Goal: Transaction & Acquisition: Obtain resource

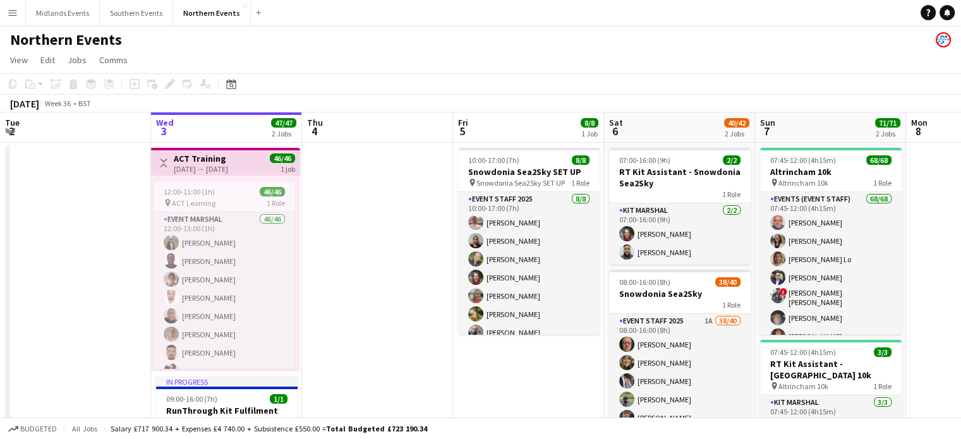
click at [11, 6] on button "Menu" at bounding box center [12, 12] width 25 height 25
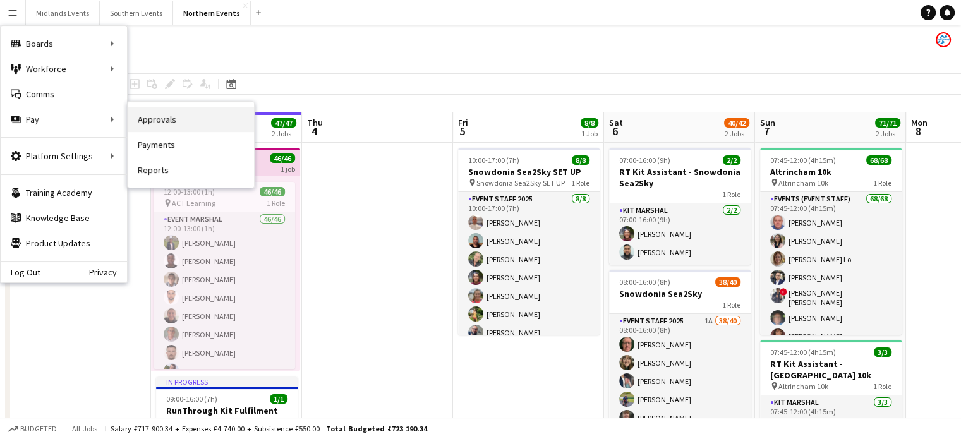
click at [153, 109] on link "Approvals" at bounding box center [191, 119] width 126 height 25
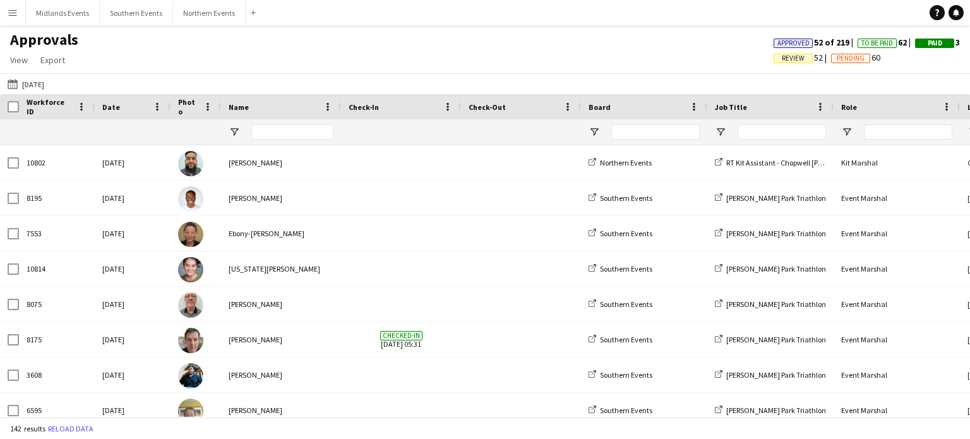
type input "**"
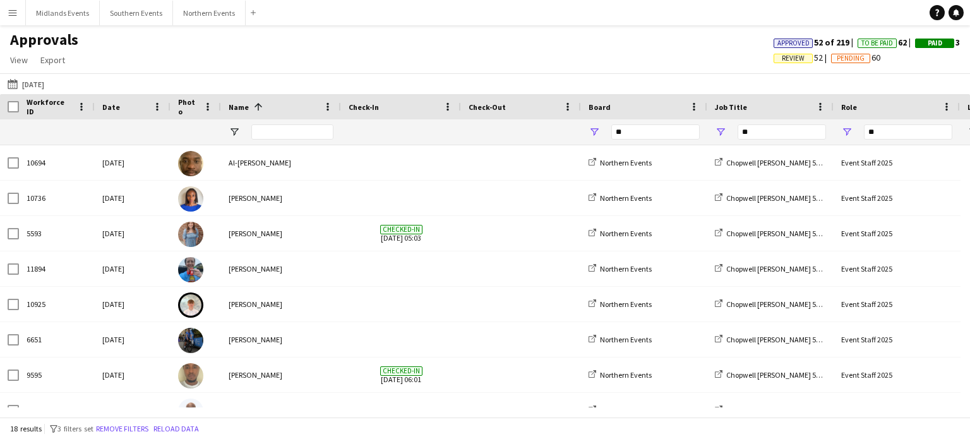
click at [44, 86] on button "[DATE] [DATE]" at bounding box center [26, 83] width 42 height 15
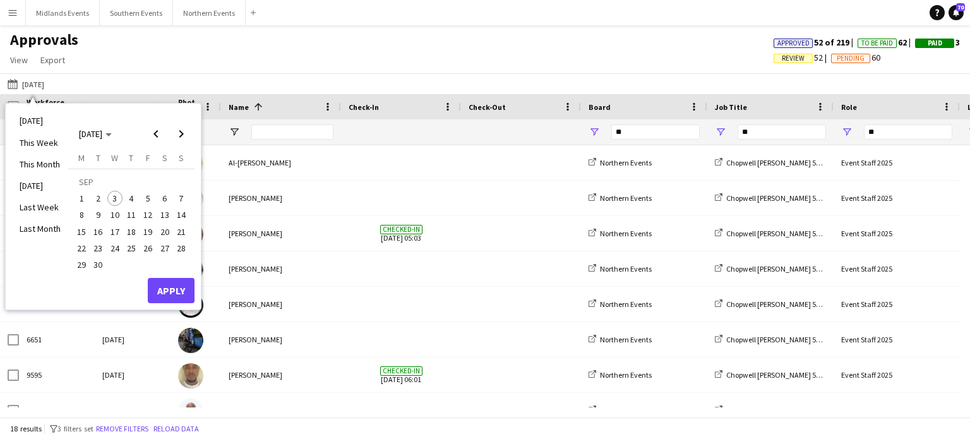
click at [108, 197] on span "3" at bounding box center [114, 198] width 15 height 15
click at [164, 295] on button "Apply" at bounding box center [171, 290] width 47 height 25
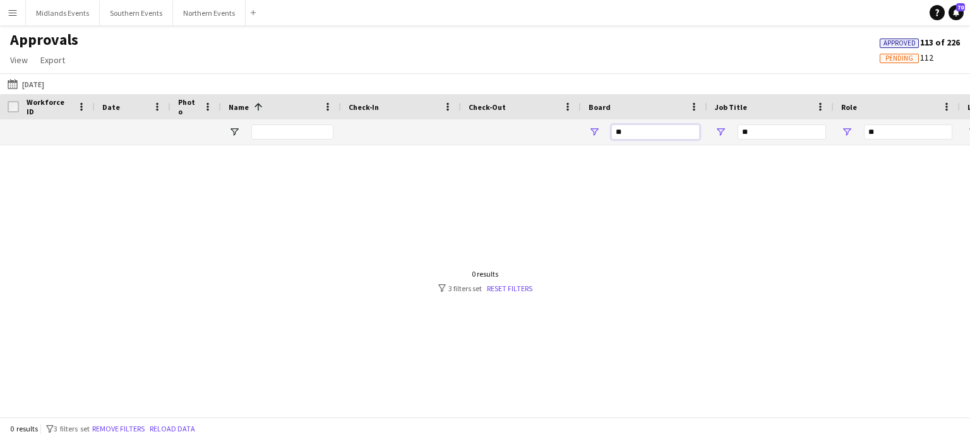
click at [655, 129] on input "**" at bounding box center [655, 131] width 88 height 15
type input "*"
click at [774, 135] on input "**" at bounding box center [782, 131] width 88 height 15
type input "*"
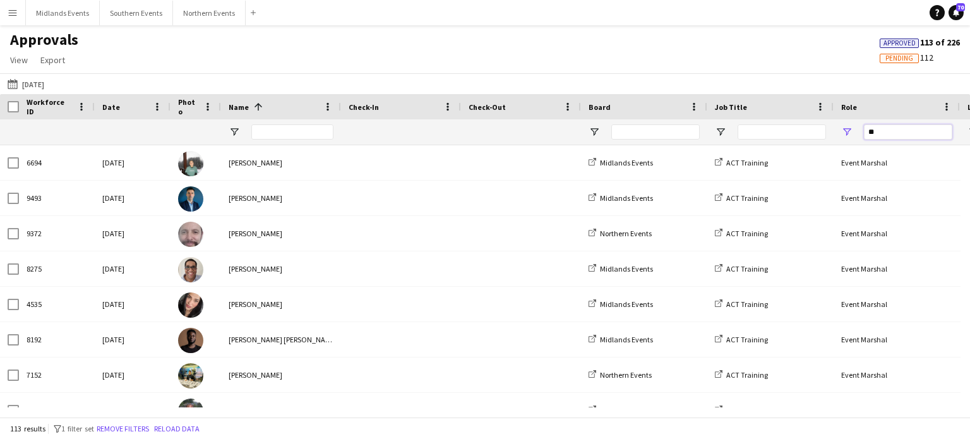
click at [878, 136] on input "**" at bounding box center [908, 131] width 88 height 15
type input "*"
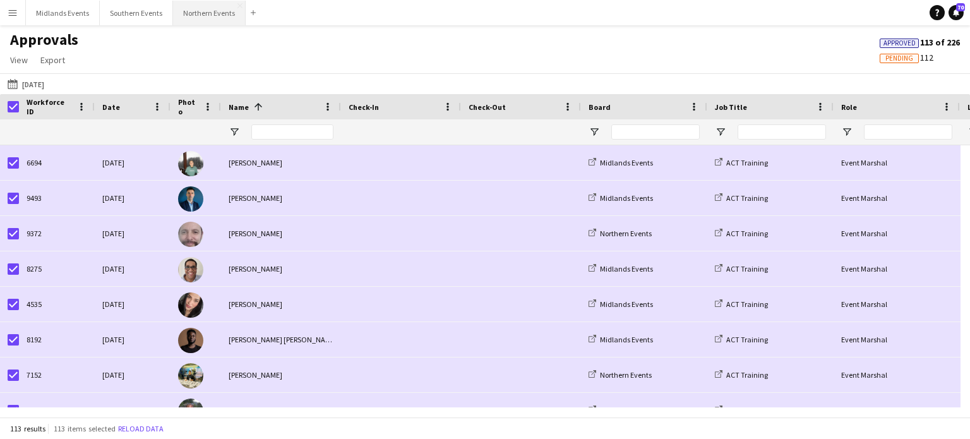
click at [212, 12] on button "Northern Events Close" at bounding box center [209, 13] width 73 height 25
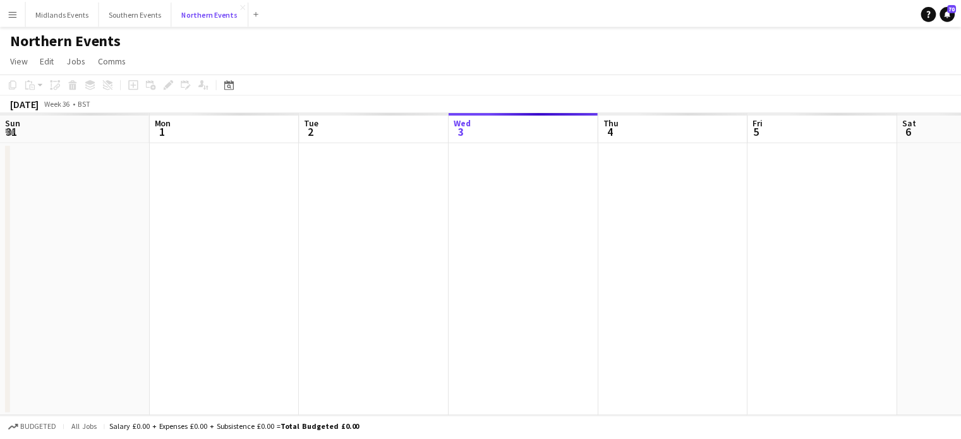
scroll to position [0, 302]
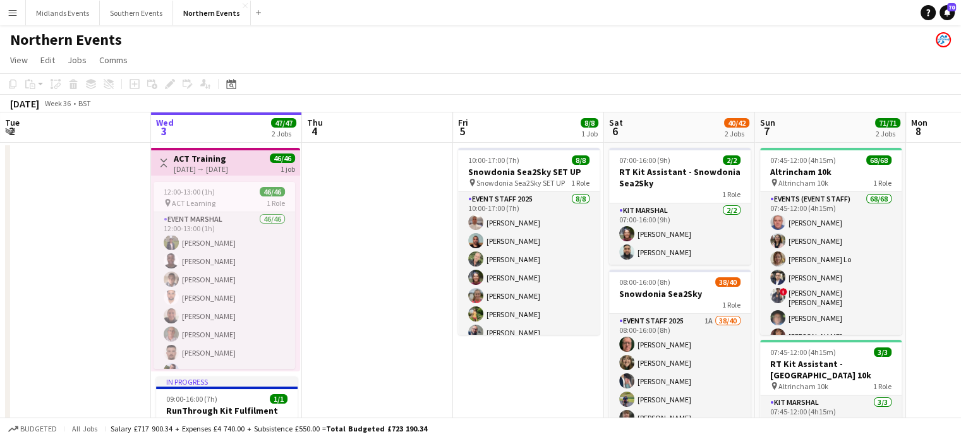
click at [214, 170] on div "[DATE] → [DATE]" at bounding box center [201, 168] width 54 height 9
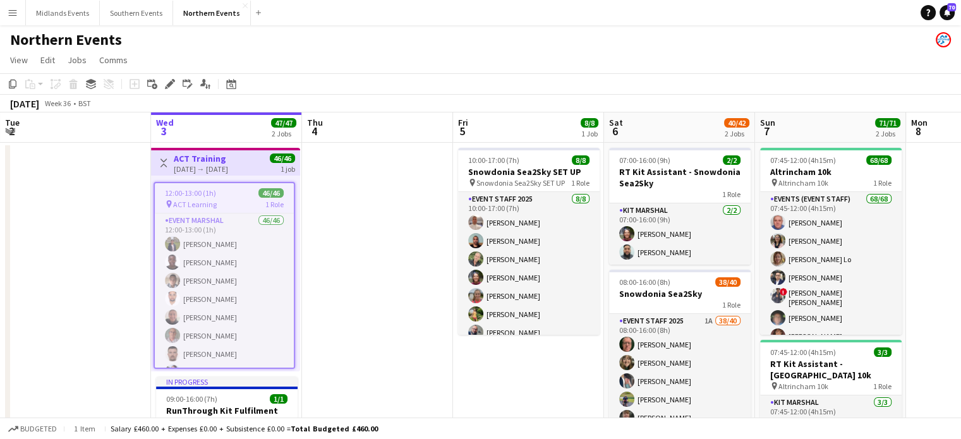
click at [211, 160] on h3 "ACT Training" at bounding box center [201, 158] width 54 height 11
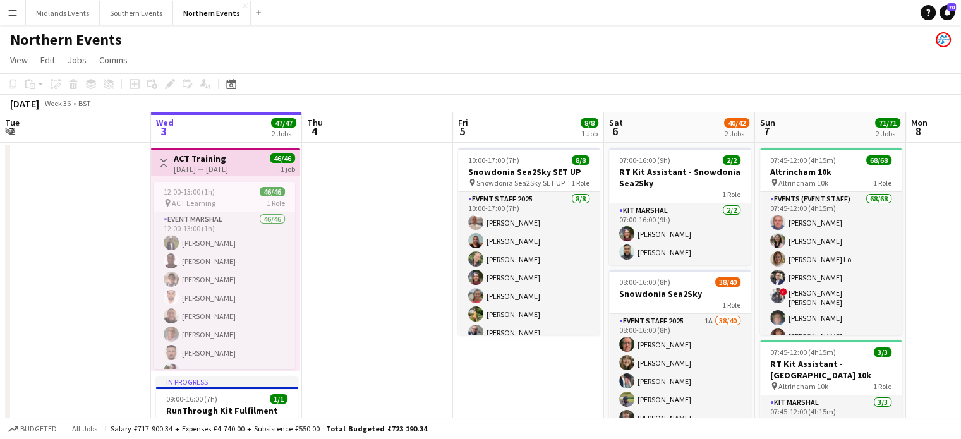
click at [219, 169] on div "[DATE] → [DATE]" at bounding box center [201, 168] width 54 height 9
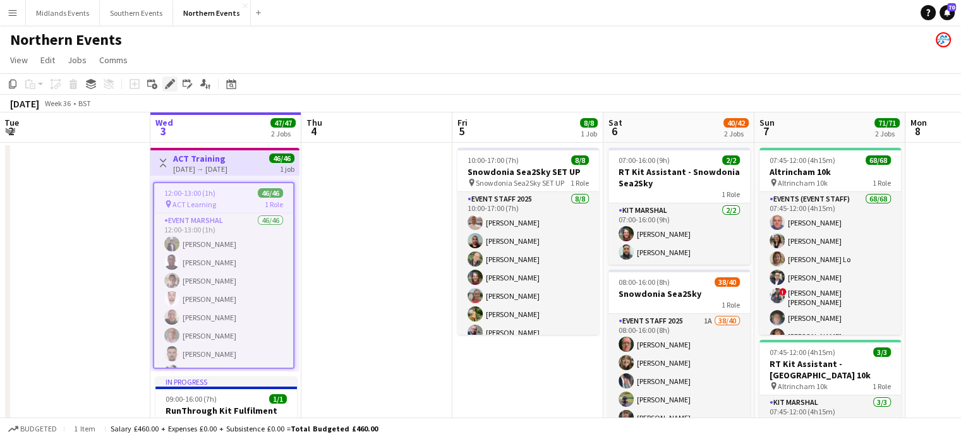
click at [174, 83] on icon "Edit" at bounding box center [170, 84] width 10 height 10
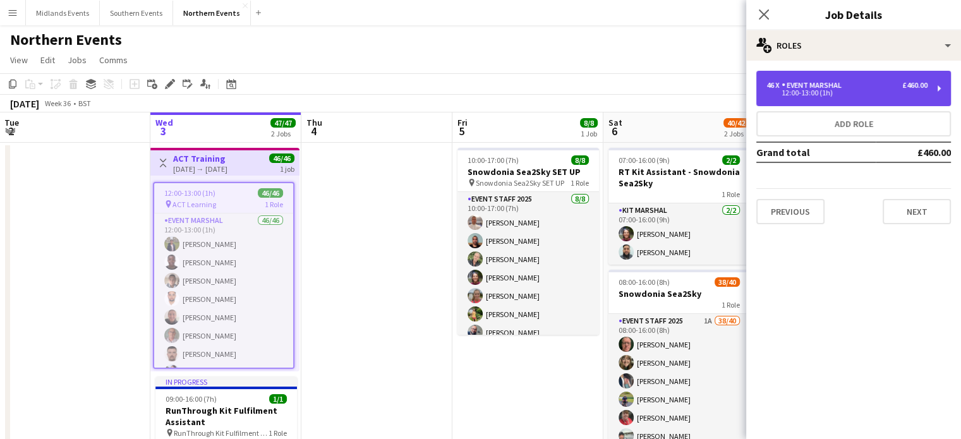
click at [821, 75] on div "46 x Event Marshal £460.00 12:00-13:00 (1h)" at bounding box center [853, 88] width 195 height 35
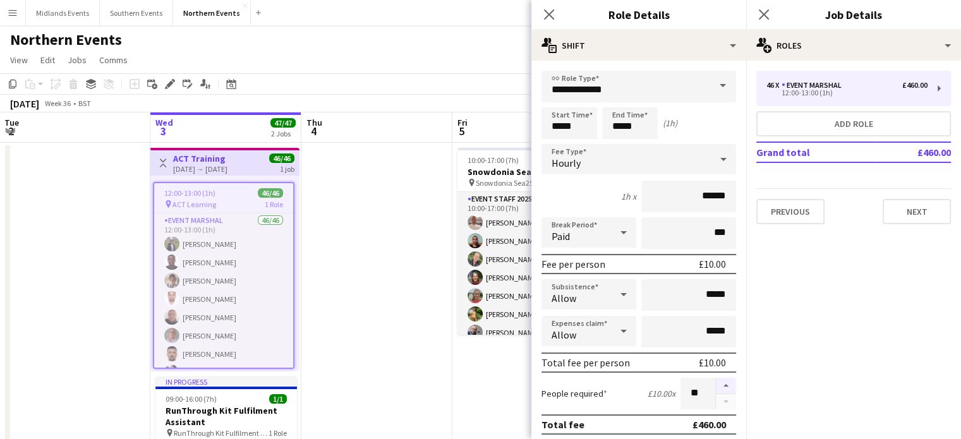
click at [716, 382] on button "button" at bounding box center [726, 386] width 20 height 16
type input "**"
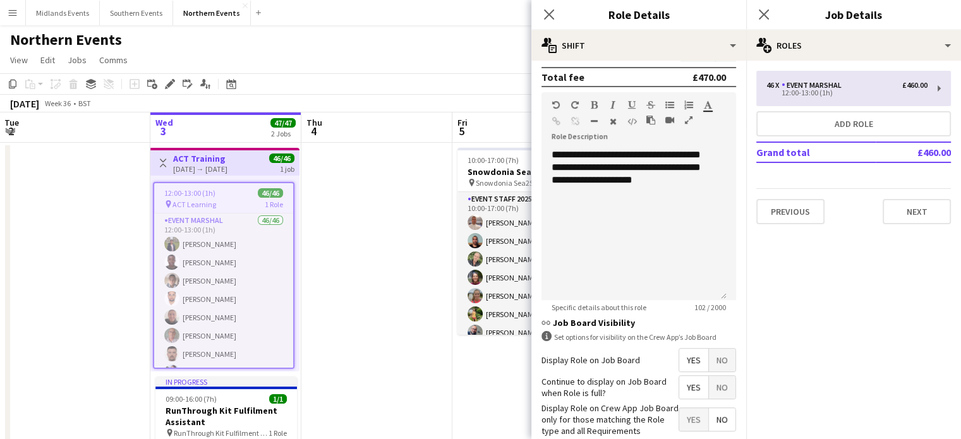
scroll to position [379, 0]
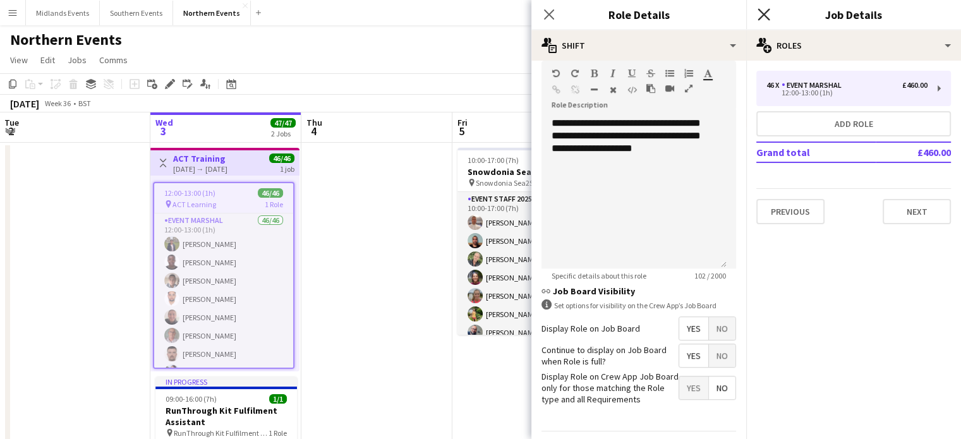
click at [765, 11] on icon "Close pop-in" at bounding box center [763, 14] width 12 height 12
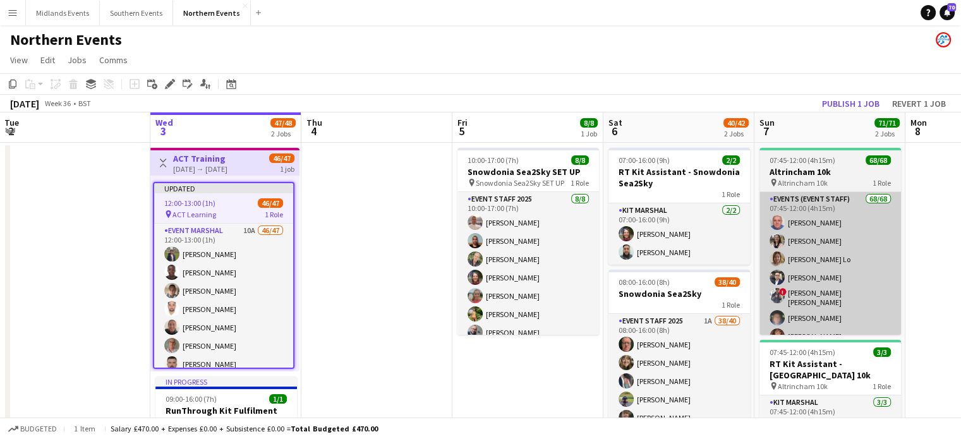
drag, startPoint x: 189, startPoint y: 290, endPoint x: 815, endPoint y: 304, distance: 626.0
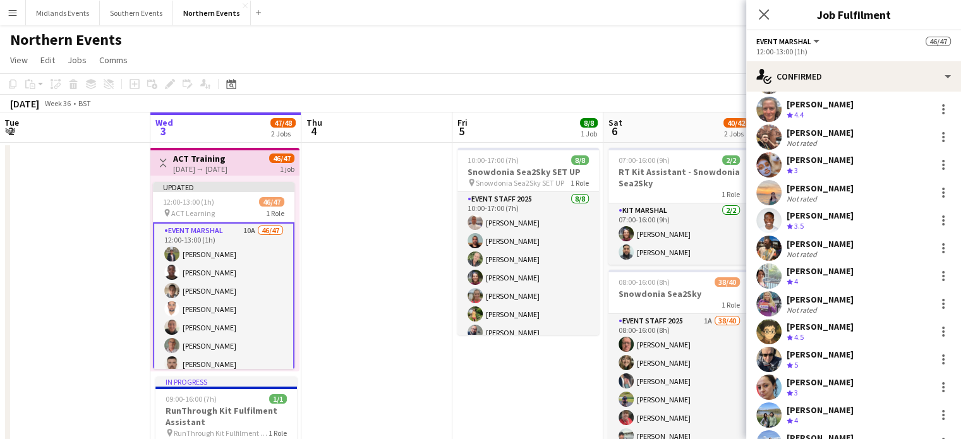
scroll to position [1028, 0]
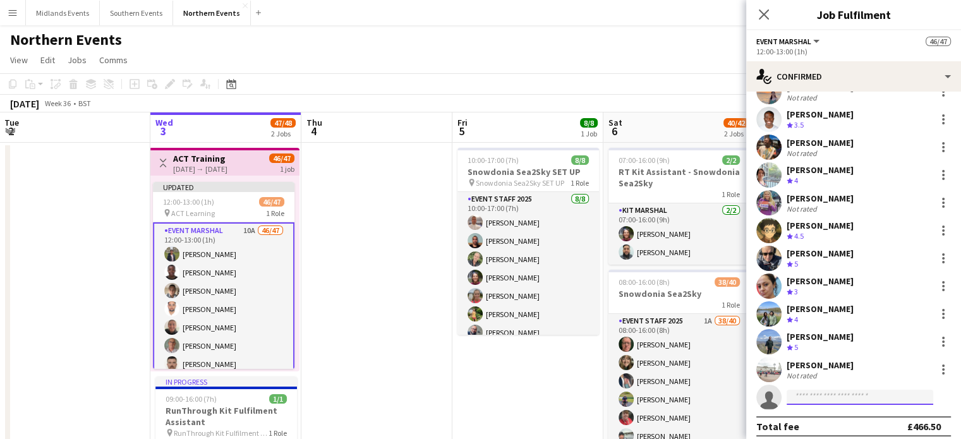
click at [805, 390] on input at bounding box center [859, 397] width 147 height 15
paste input "**********"
click at [864, 390] on input "**********" at bounding box center [859, 397] width 147 height 15
click at [885, 390] on input "**********" at bounding box center [859, 397] width 147 height 15
type input "**********"
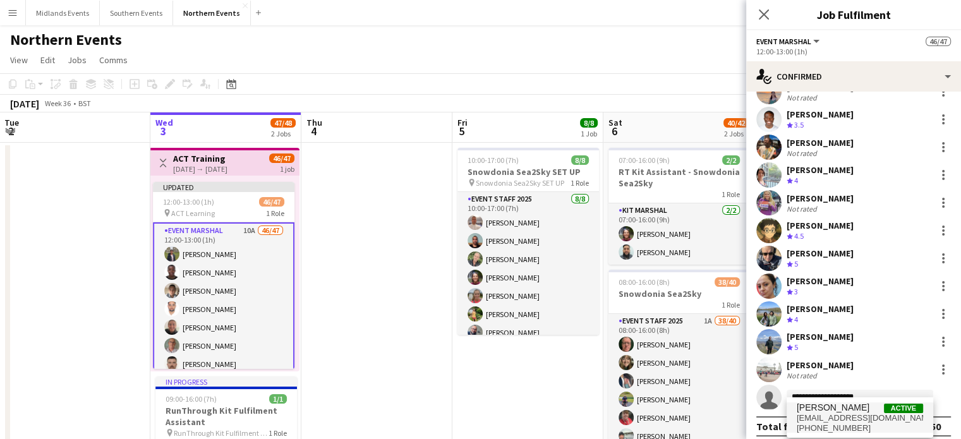
click at [841, 426] on span "[PHONE_NUMBER]" at bounding box center [859, 428] width 126 height 10
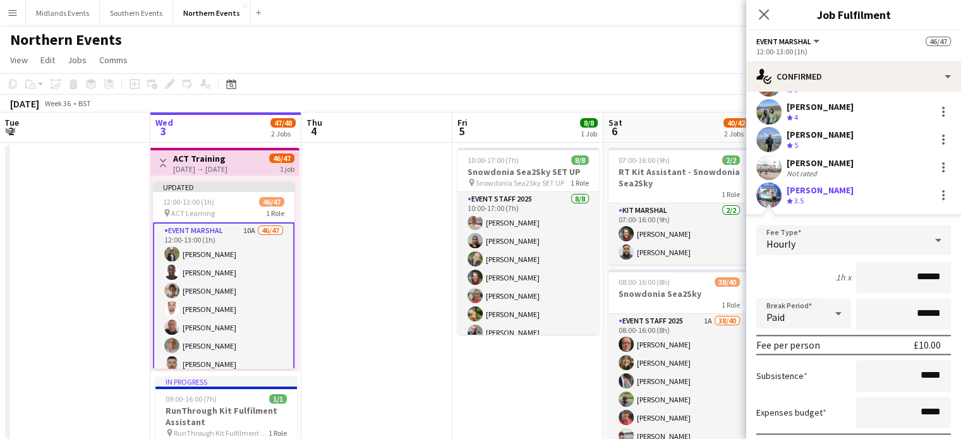
drag, startPoint x: 849, startPoint y: 184, endPoint x: 785, endPoint y: 184, distance: 63.8
click at [785, 184] on div "[PERSON_NAME] Crew rating 3.5" at bounding box center [853, 195] width 215 height 25
copy div "[PERSON_NAME]"
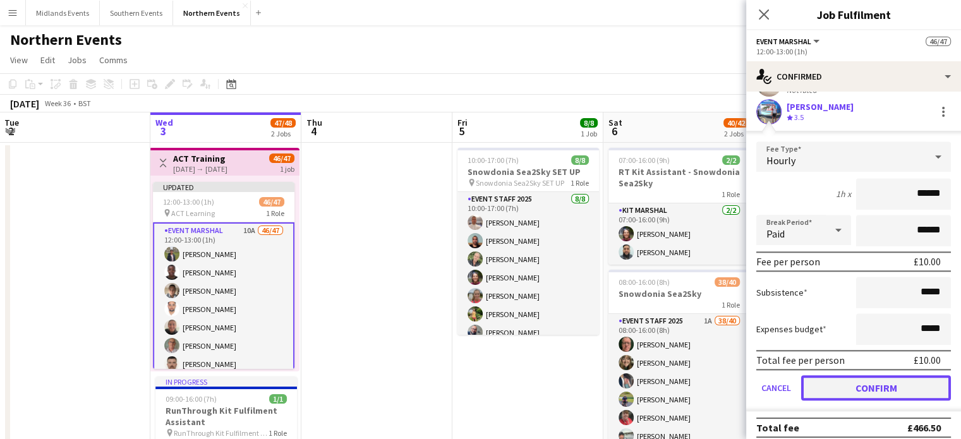
click at [877, 378] on button "Confirm" at bounding box center [876, 387] width 150 height 25
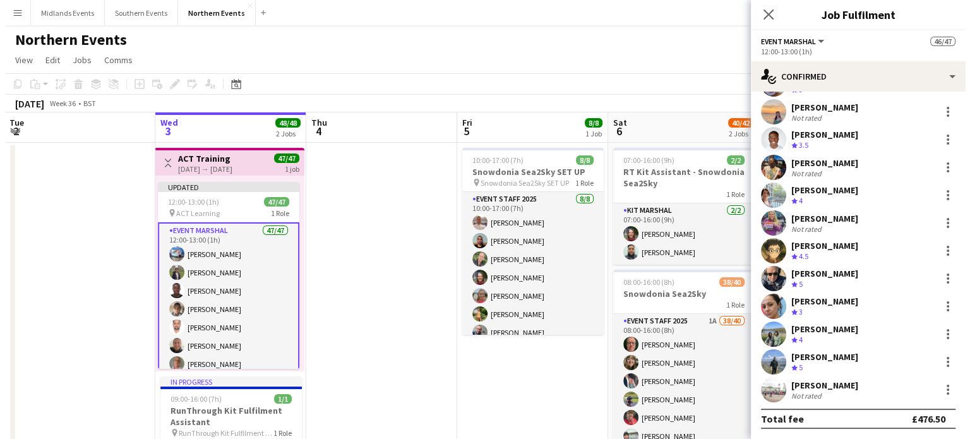
scroll to position [1028, 0]
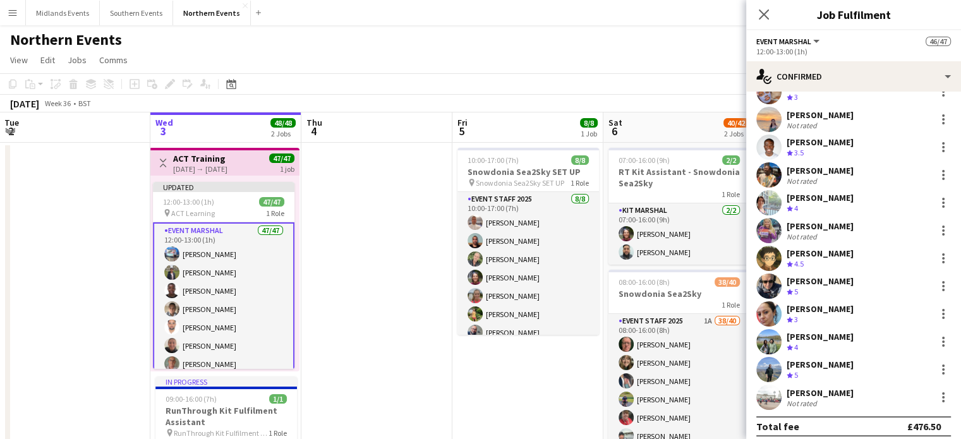
click at [765, 5] on div "Close pop-in" at bounding box center [763, 14] width 35 height 29
click at [762, 13] on icon at bounding box center [763, 14] width 12 height 12
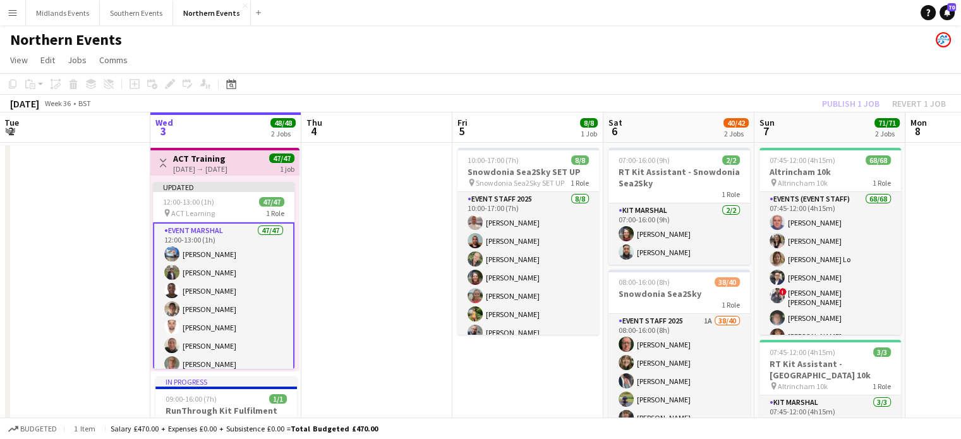
drag, startPoint x: 763, startPoint y: 85, endPoint x: 775, endPoint y: 87, distance: 12.1
click at [763, 84] on app-toolbar "Copy Paste Paste Ctrl+V Paste with crew Ctrl+Shift+V Paste linked Job [GEOGRAPH…" at bounding box center [480, 83] width 961 height 21
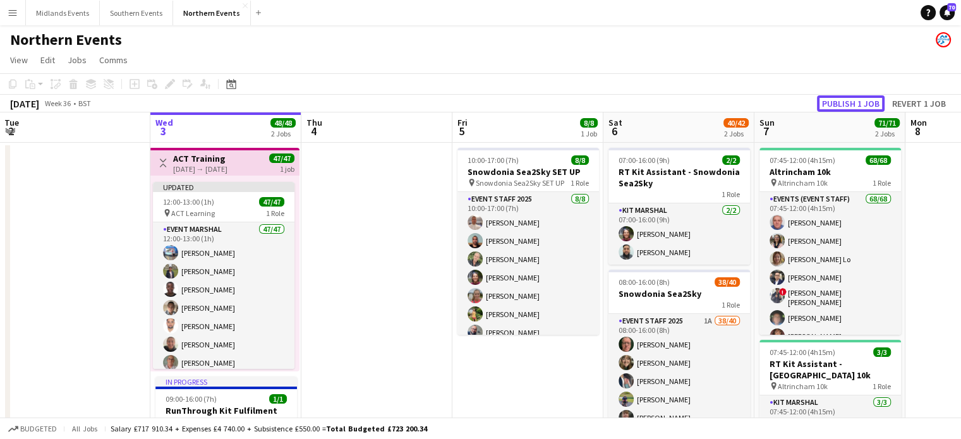
click at [851, 98] on button "Publish 1 job" at bounding box center [851, 103] width 68 height 16
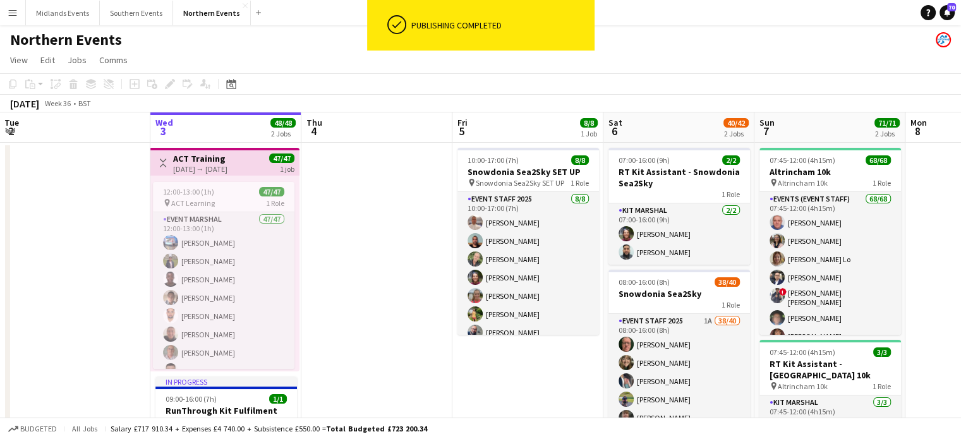
click at [13, 20] on button "Menu" at bounding box center [12, 12] width 25 height 25
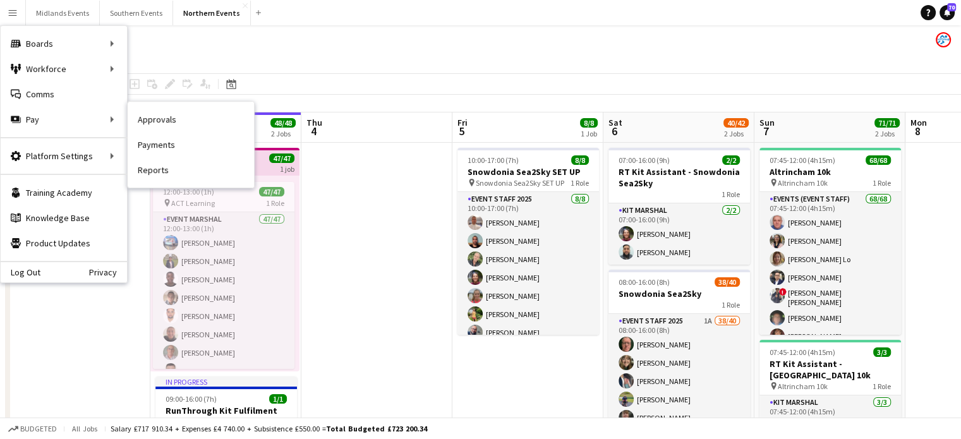
click at [166, 120] on link "Approvals" at bounding box center [191, 119] width 126 height 25
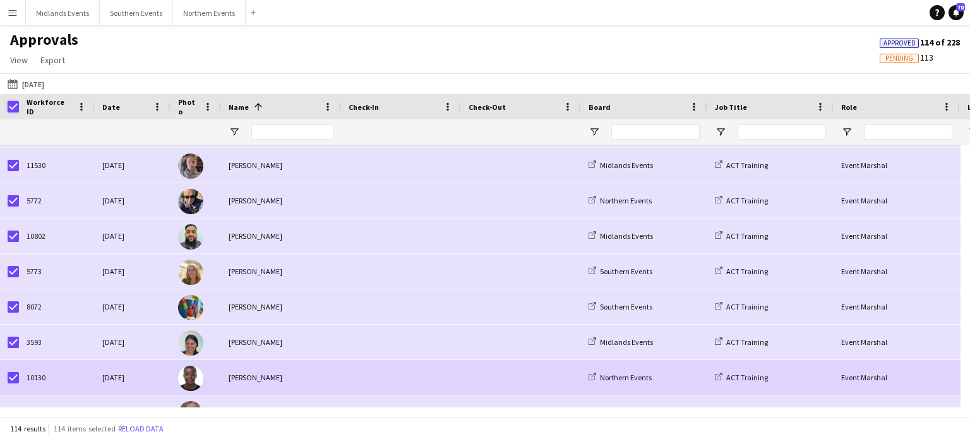
scroll to position [3726, 0]
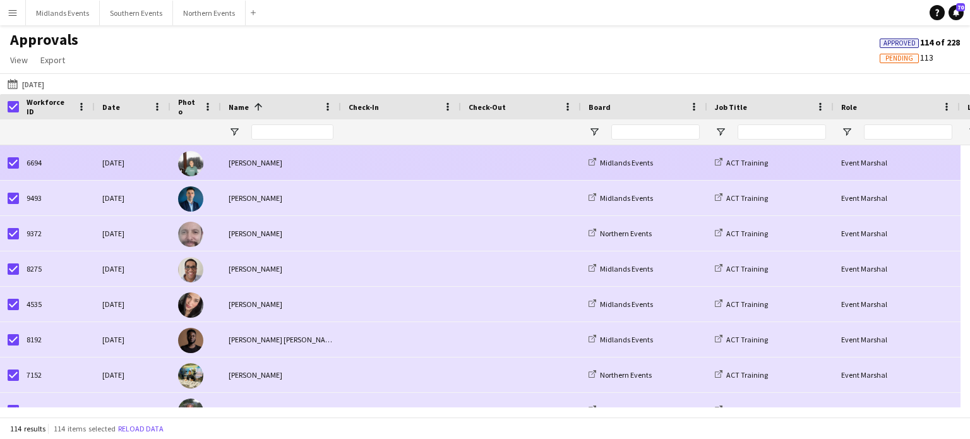
click at [242, 165] on div "[PERSON_NAME]" at bounding box center [281, 162] width 120 height 35
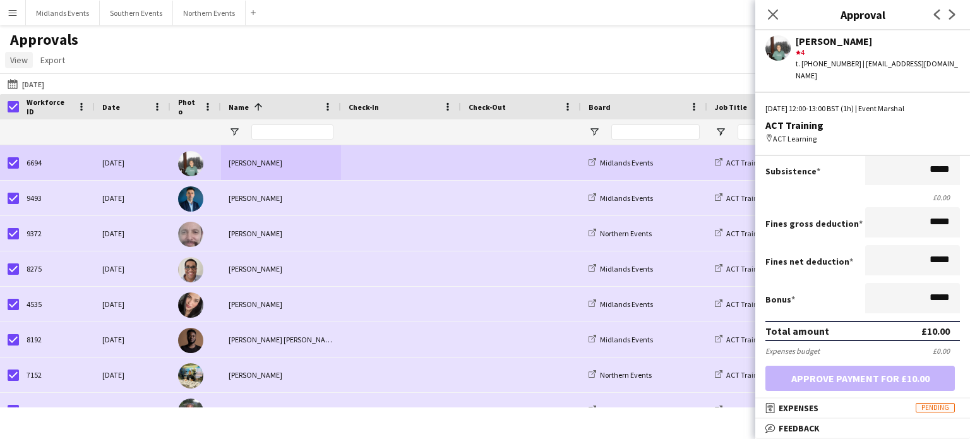
click at [15, 57] on span "View" at bounding box center [19, 59] width 18 height 11
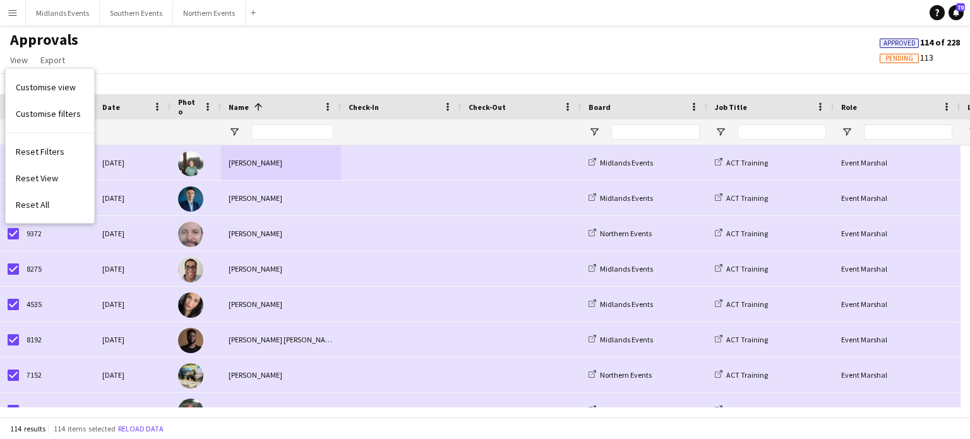
click at [6, 15] on button "Menu" at bounding box center [12, 12] width 25 height 25
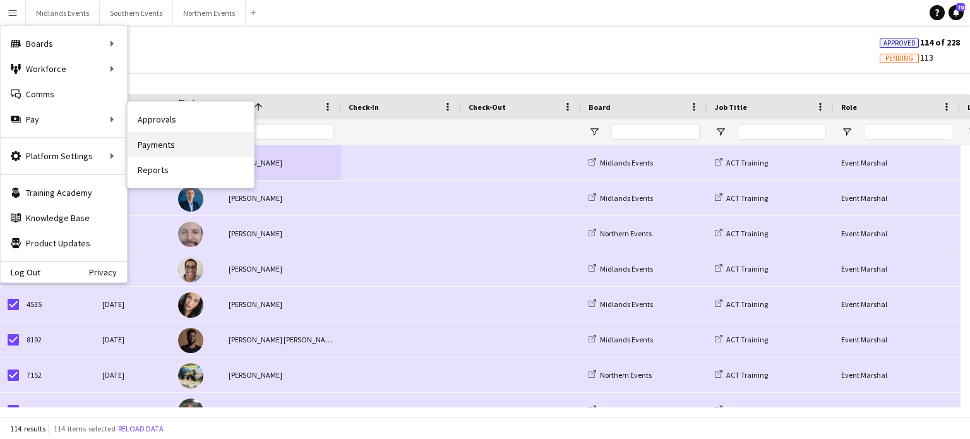
click at [173, 153] on link "Payments" at bounding box center [191, 144] width 126 height 25
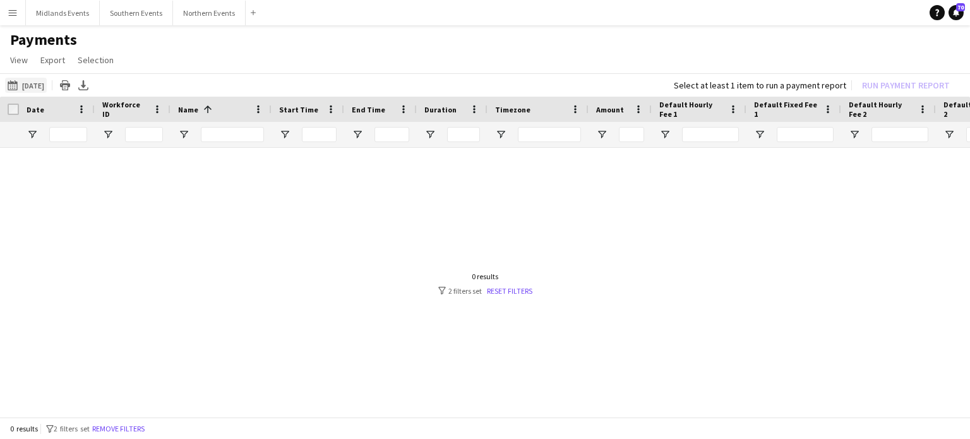
click at [36, 87] on button "[DATE] [DATE]" at bounding box center [26, 85] width 42 height 15
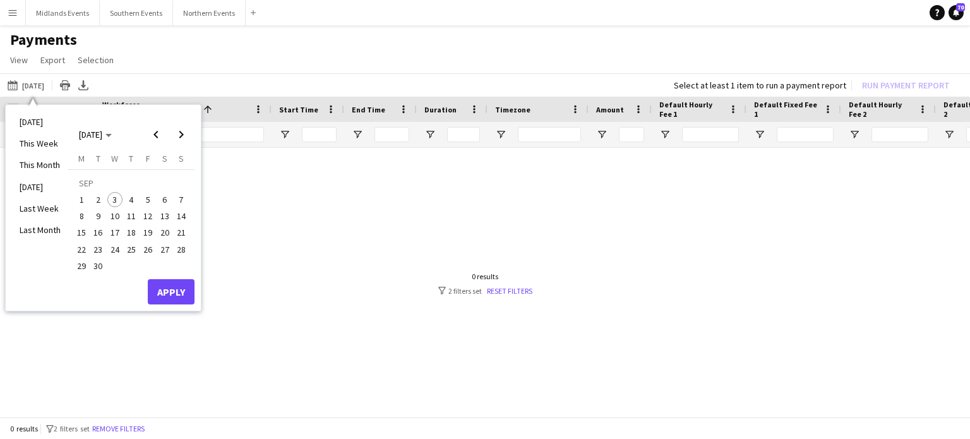
click at [108, 203] on span "3" at bounding box center [114, 199] width 15 height 15
click at [170, 288] on button "Apply" at bounding box center [171, 291] width 47 height 25
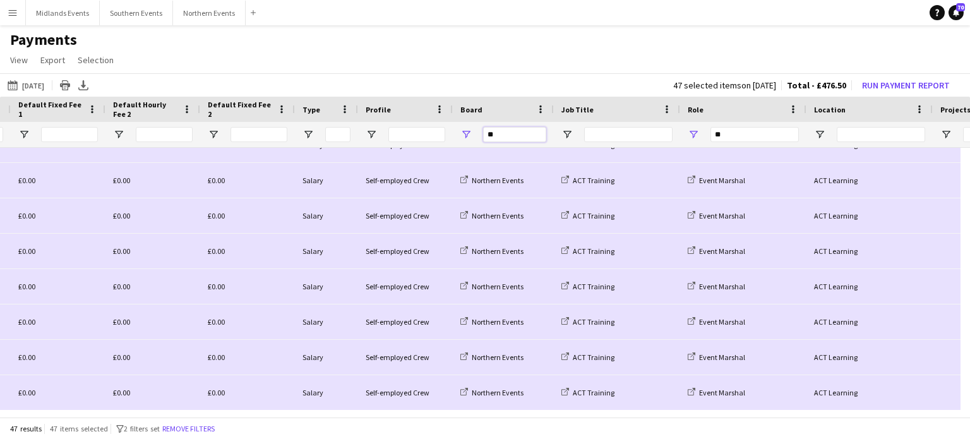
click at [510, 136] on input "**" at bounding box center [514, 134] width 63 height 15
type input "*"
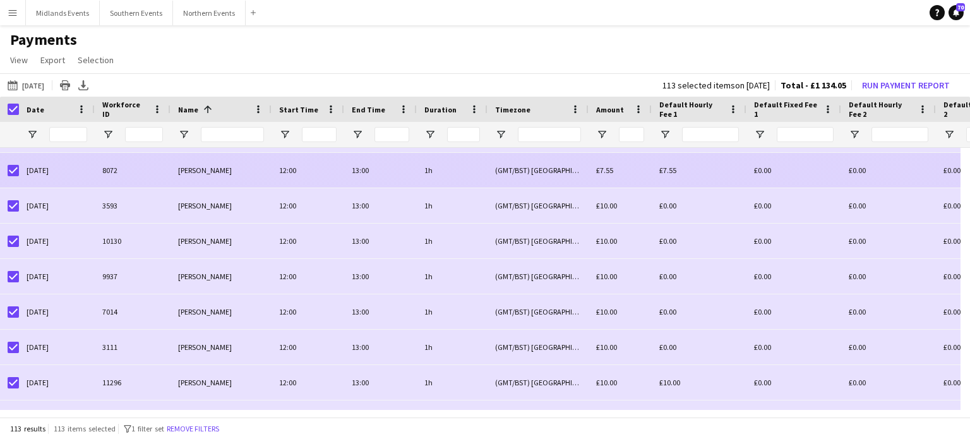
click at [189, 169] on span "[PERSON_NAME]" at bounding box center [205, 169] width 54 height 9
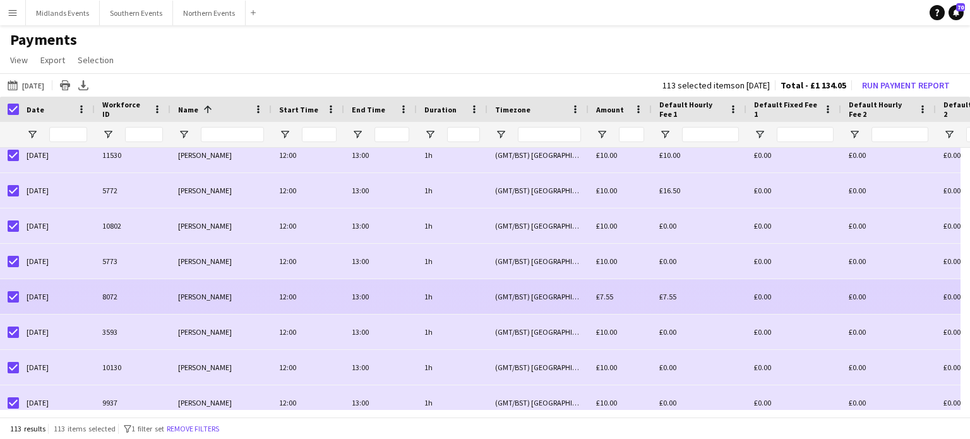
click at [196, 296] on span "[PERSON_NAME]" at bounding box center [205, 296] width 54 height 9
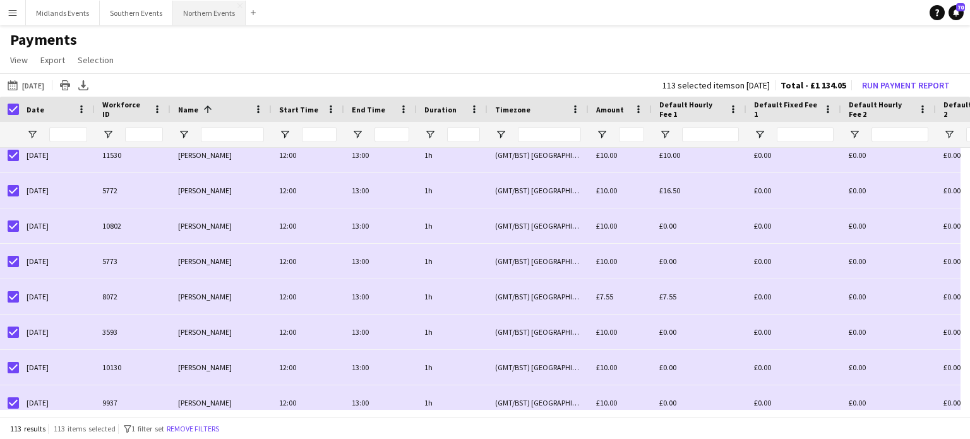
click at [220, 18] on button "Northern Events Close" at bounding box center [209, 13] width 73 height 25
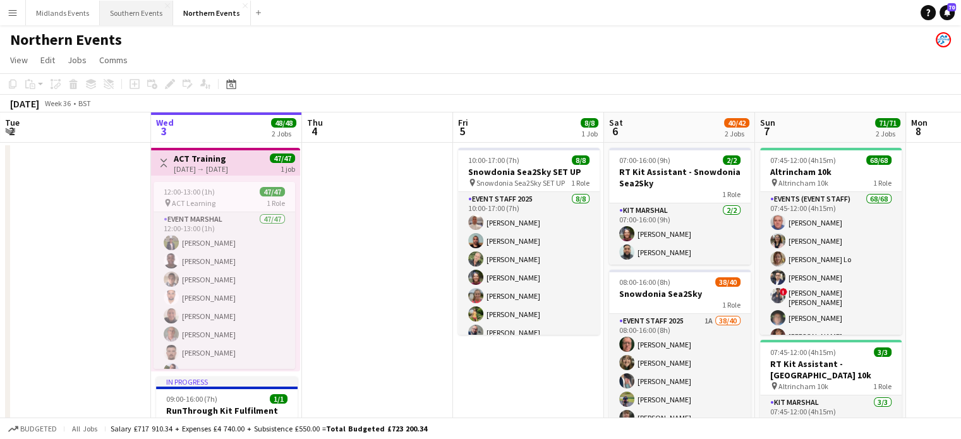
click at [144, 11] on button "Southern Events Close" at bounding box center [136, 13] width 73 height 25
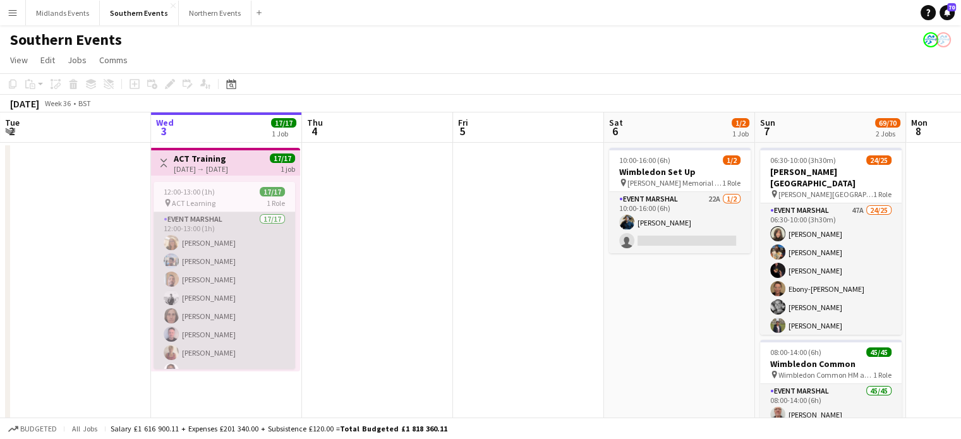
drag, startPoint x: 215, startPoint y: 268, endPoint x: 232, endPoint y: 272, distance: 18.0
click at [213, 268] on app-card-role "Event Marshal 17/17 12:00-13:00 (1h) [PERSON_NAME] [PERSON_NAME] [PERSON_NAME] …" at bounding box center [223, 382] width 141 height 340
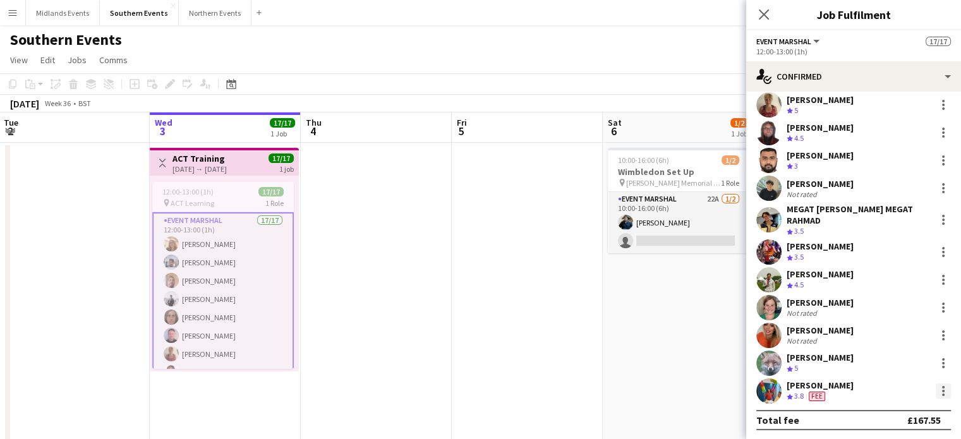
click at [935, 388] on div at bounding box center [942, 390] width 15 height 15
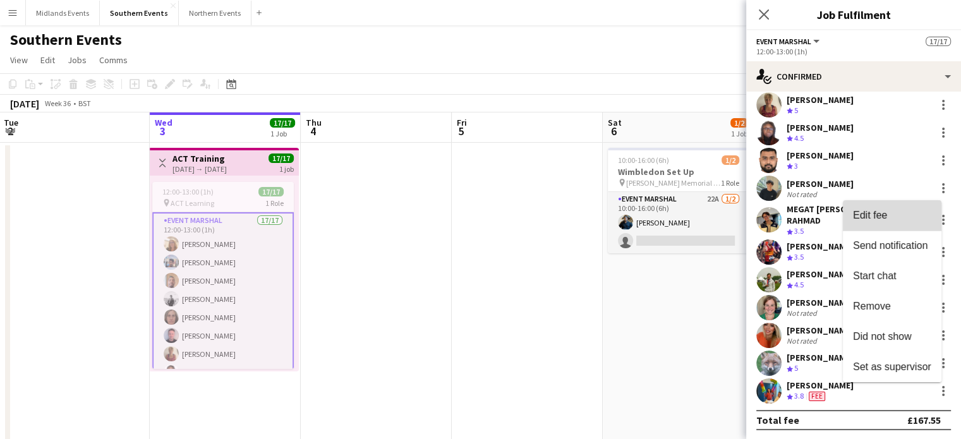
click at [884, 224] on button "Edit fee" at bounding box center [891, 215] width 99 height 30
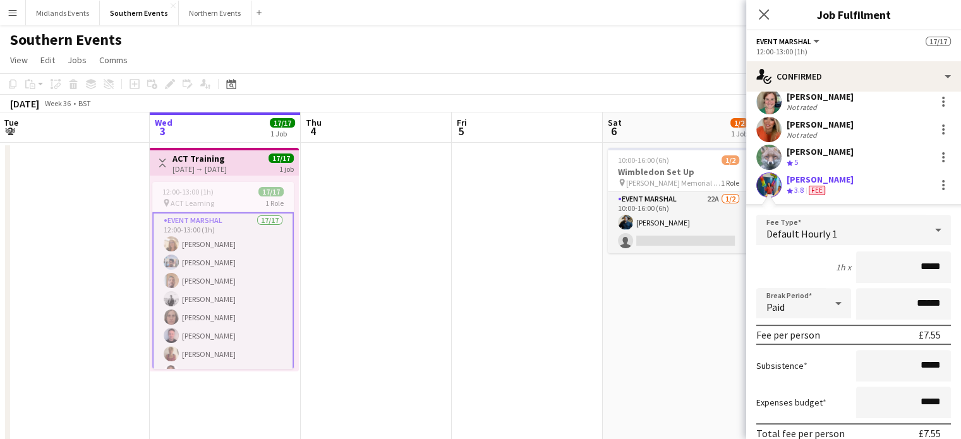
drag, startPoint x: 901, startPoint y: 256, endPoint x: 950, endPoint y: 265, distance: 50.0
click at [950, 265] on mat-expansion-panel "check Confirmed Start chat Send notification [PERSON_NAME] Not rated [PERSON_NA…" at bounding box center [853, 265] width 215 height 347
type input "******"
click at [901, 239] on div "Default Hourly 1" at bounding box center [840, 230] width 169 height 30
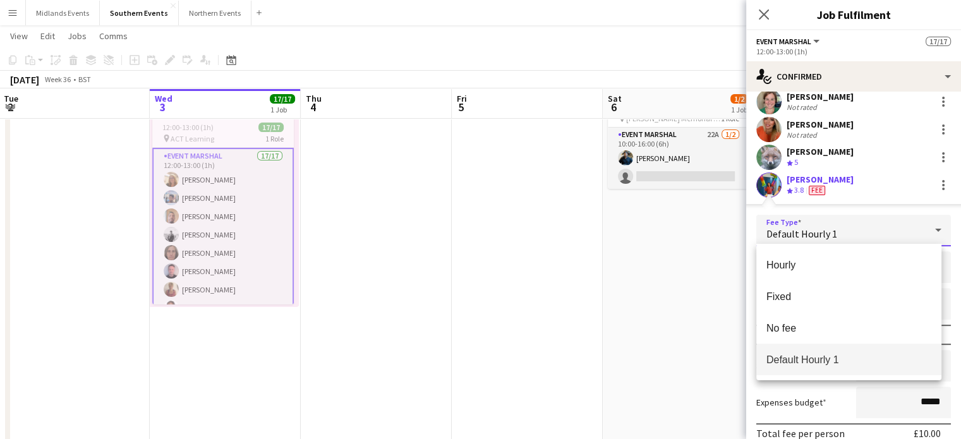
click at [888, 184] on div at bounding box center [480, 219] width 961 height 439
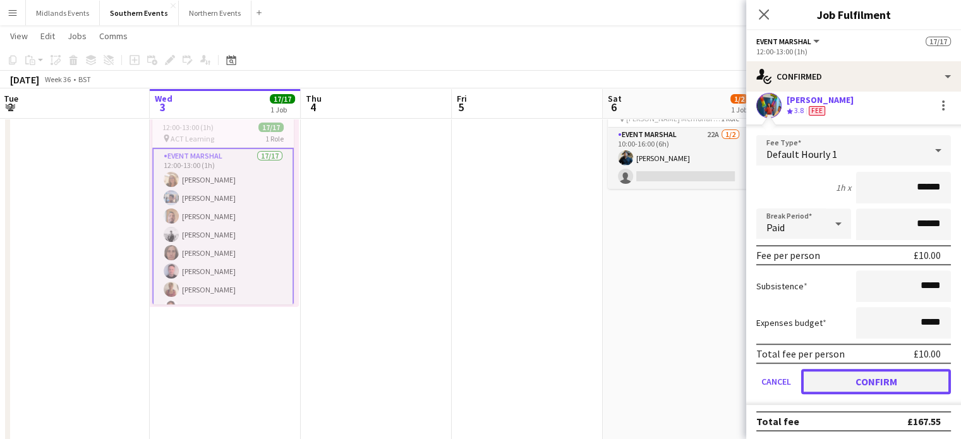
click at [897, 388] on button "Confirm" at bounding box center [876, 381] width 150 height 25
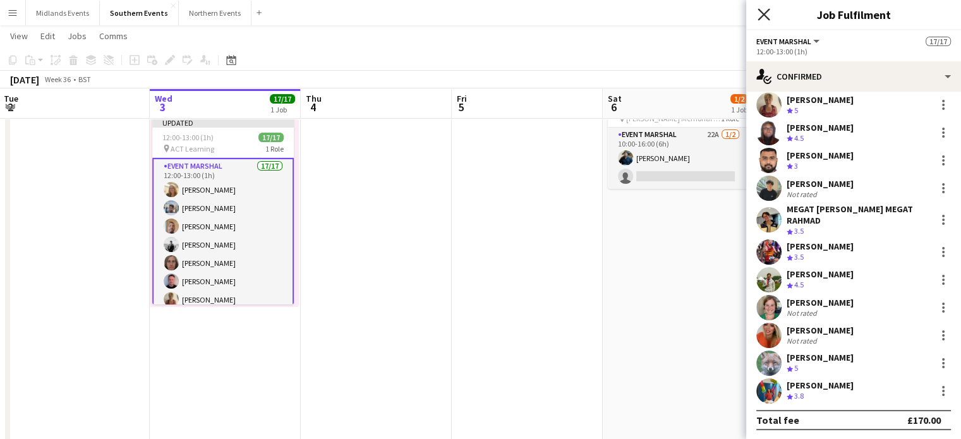
click at [758, 17] on icon "Close pop-in" at bounding box center [763, 14] width 12 height 12
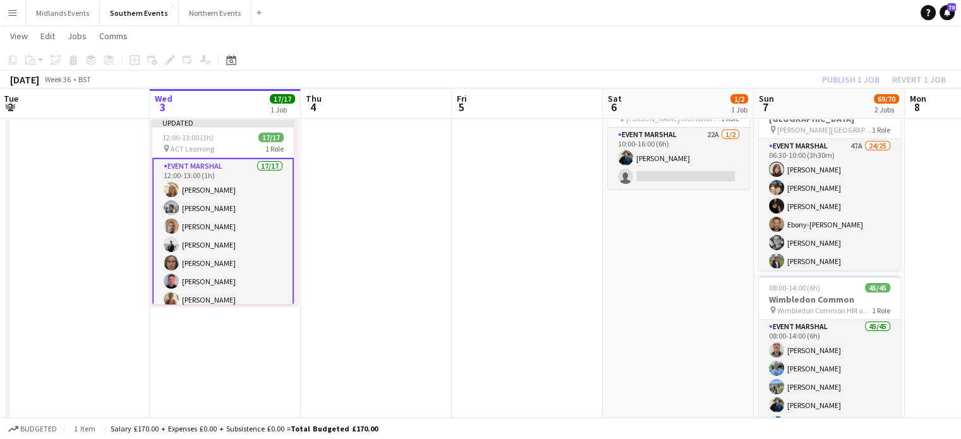
click at [877, 75] on div "Publish 1 job Revert 1 job" at bounding box center [883, 79] width 154 height 16
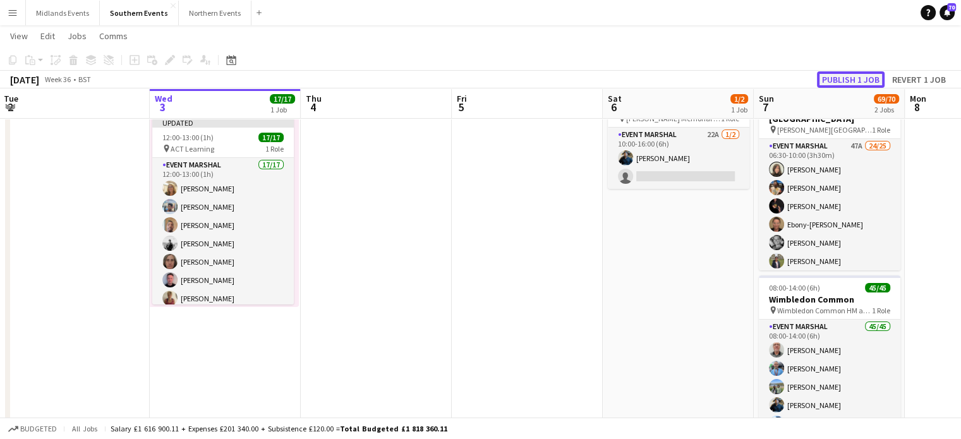
click at [859, 78] on button "Publish 1 job" at bounding box center [851, 79] width 68 height 16
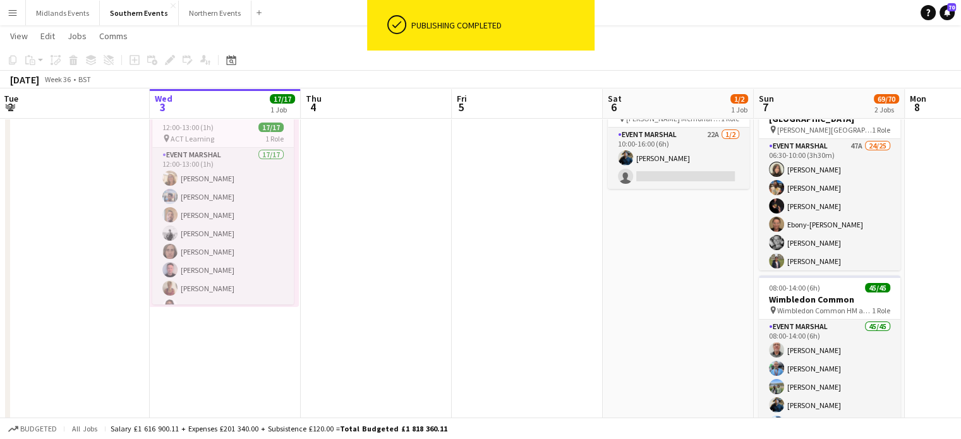
click at [13, 12] on app-icon "Menu" at bounding box center [13, 13] width 10 height 10
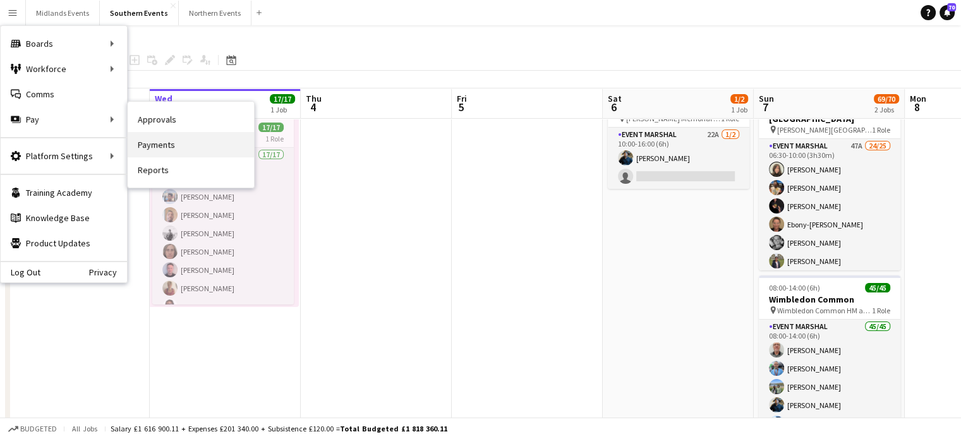
click at [161, 150] on link "Payments" at bounding box center [191, 144] width 126 height 25
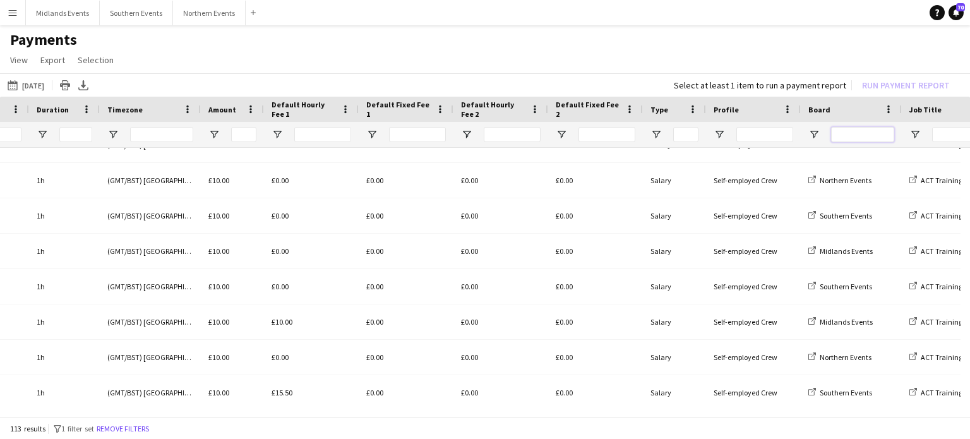
click at [849, 136] on input "Board Filter Input" at bounding box center [862, 134] width 63 height 15
type input "***"
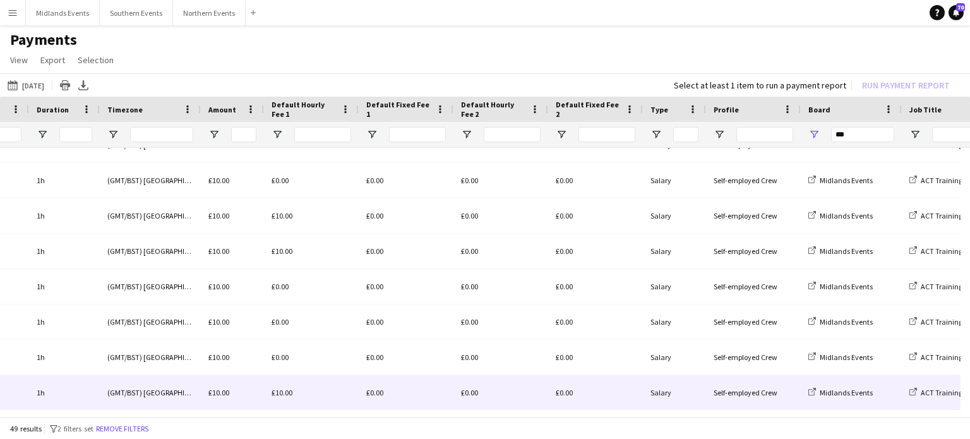
click at [250, 407] on div "£10.00" at bounding box center [232, 392] width 63 height 35
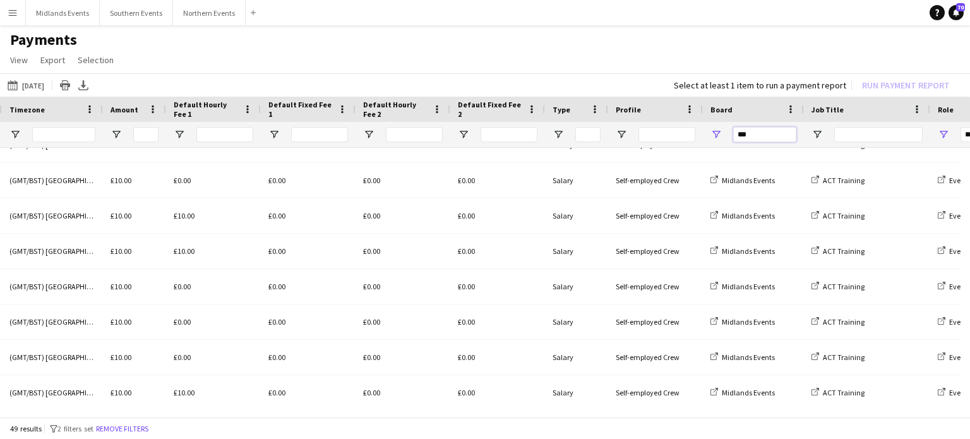
drag, startPoint x: 748, startPoint y: 136, endPoint x: 712, endPoint y: 138, distance: 36.1
click at [712, 138] on div "***" at bounding box center [753, 134] width 101 height 25
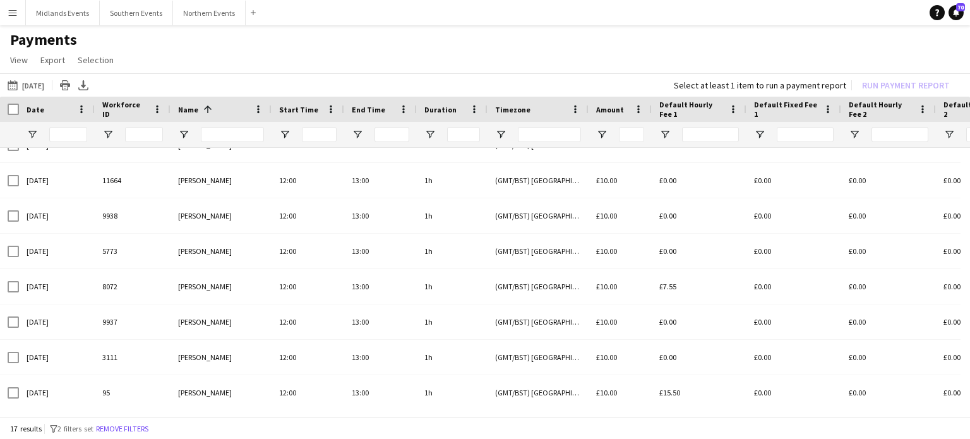
type input "***"
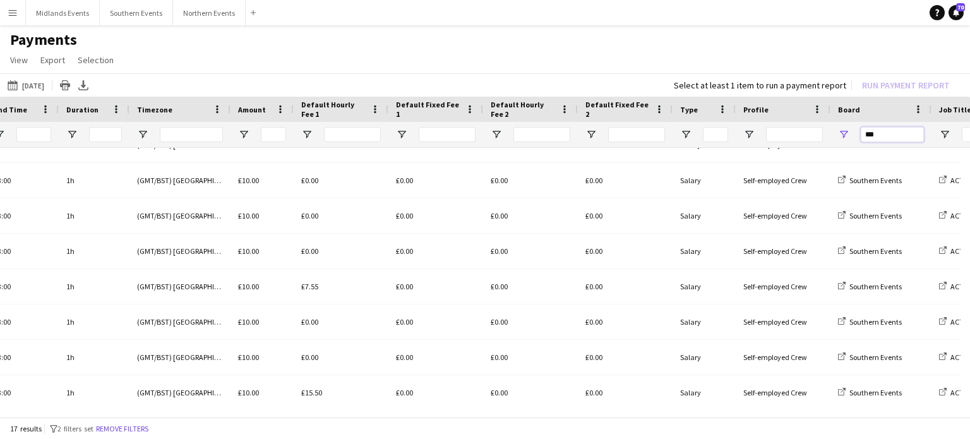
drag, startPoint x: 863, startPoint y: 141, endPoint x: 841, endPoint y: 143, distance: 21.6
click at [841, 143] on div "***" at bounding box center [880, 134] width 101 height 25
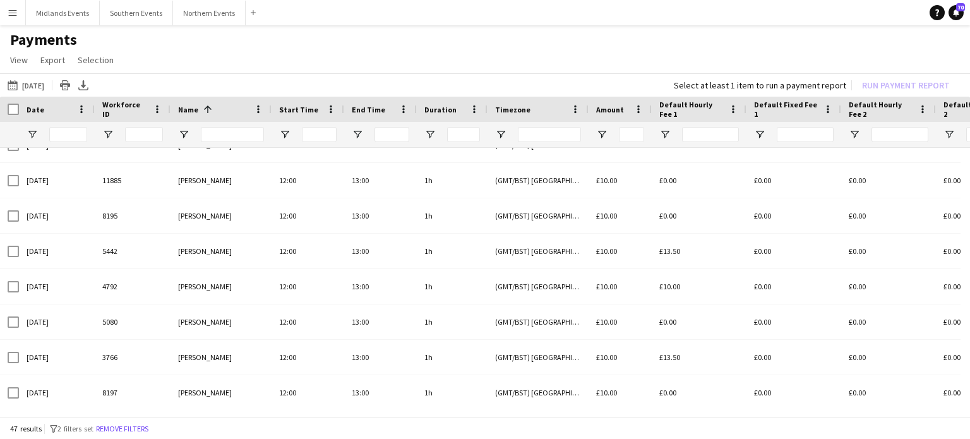
type input "***"
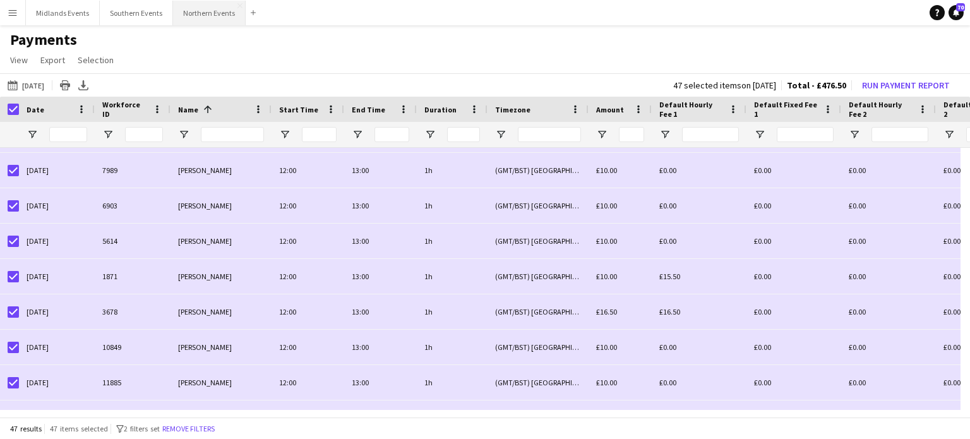
click at [206, 12] on button "Northern Events Close" at bounding box center [209, 13] width 73 height 25
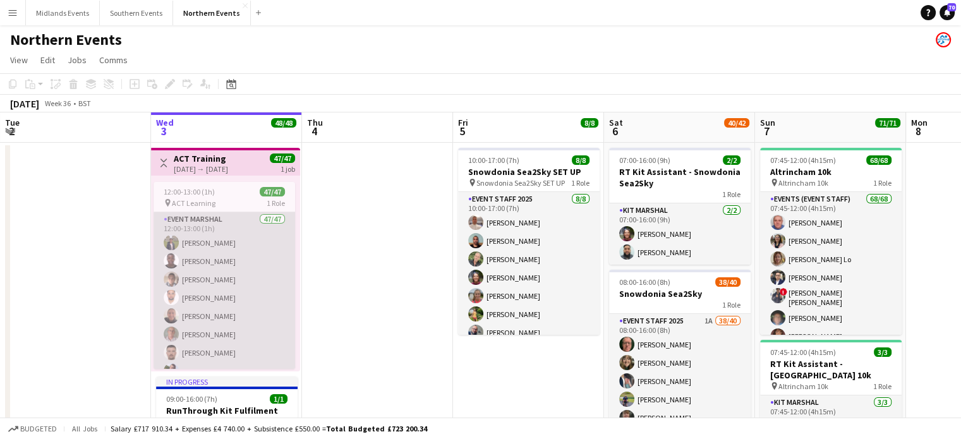
click at [175, 275] on app-user-avatar at bounding box center [171, 279] width 15 height 15
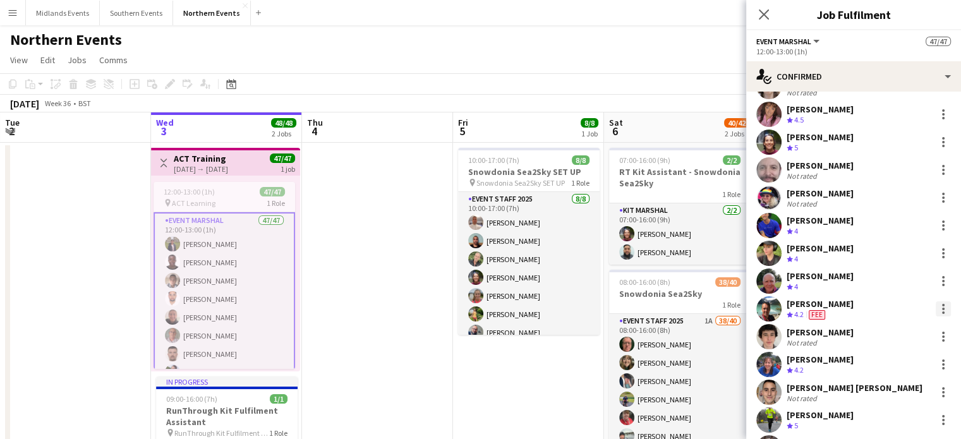
click at [935, 301] on div at bounding box center [942, 308] width 15 height 15
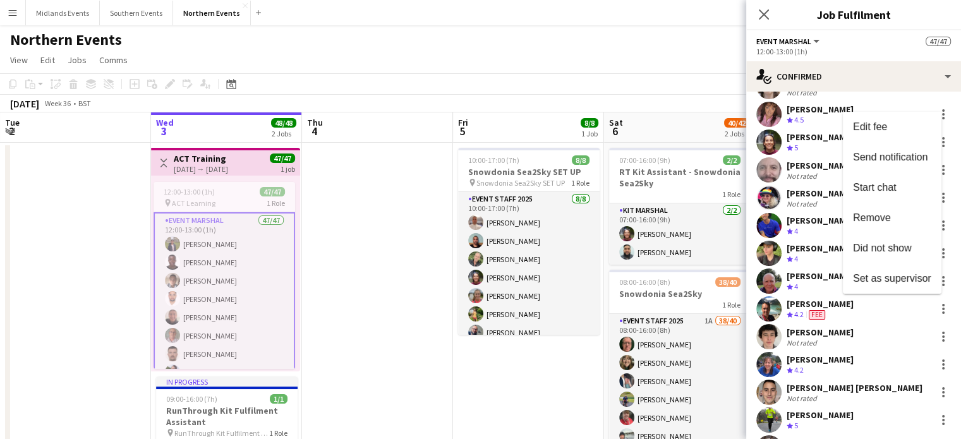
click at [874, 130] on span "Edit fee" at bounding box center [870, 126] width 34 height 11
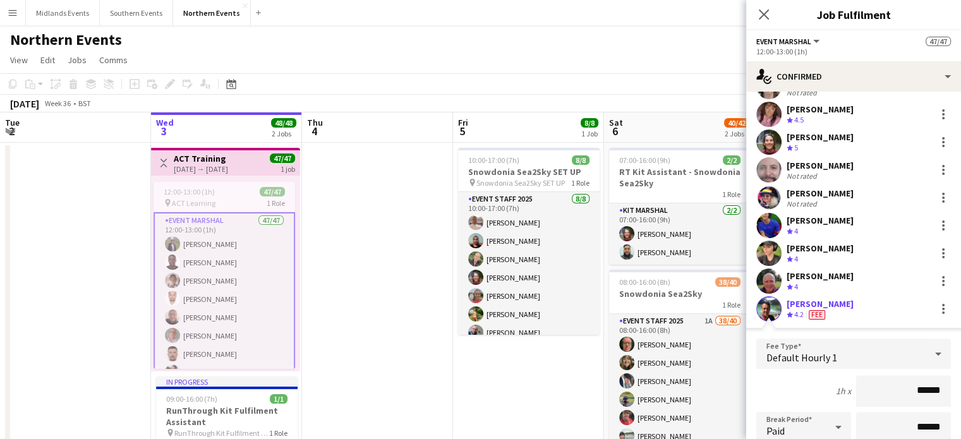
drag, startPoint x: 933, startPoint y: 393, endPoint x: 957, endPoint y: 393, distance: 24.0
click at [957, 393] on mat-expansion-panel "check Confirmed Start chat Send notification Dhanuvarsha [PERSON_NAME] Crew rat…" at bounding box center [853, 265] width 215 height 347
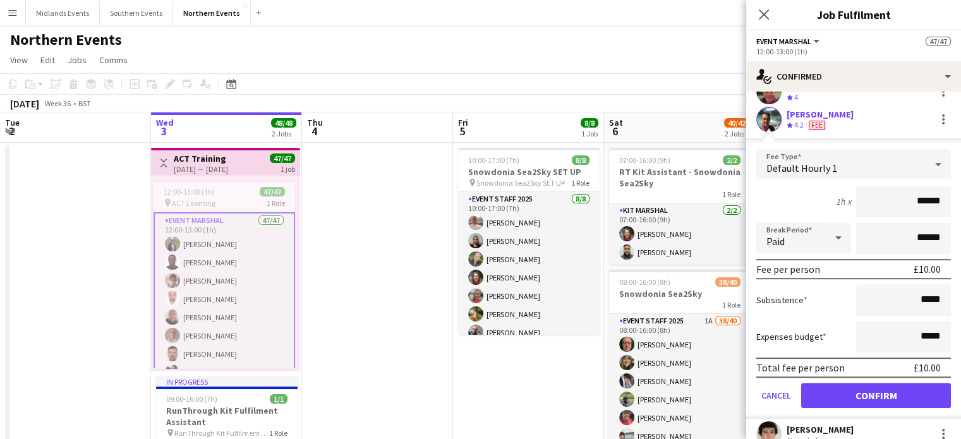
type input "******"
click at [907, 387] on button "Confirm" at bounding box center [876, 395] width 150 height 25
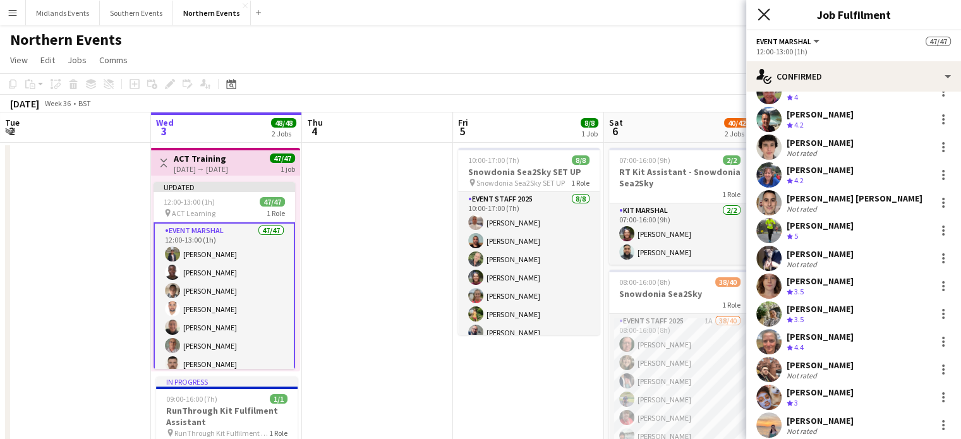
click at [762, 15] on icon "Close pop-in" at bounding box center [763, 14] width 12 height 12
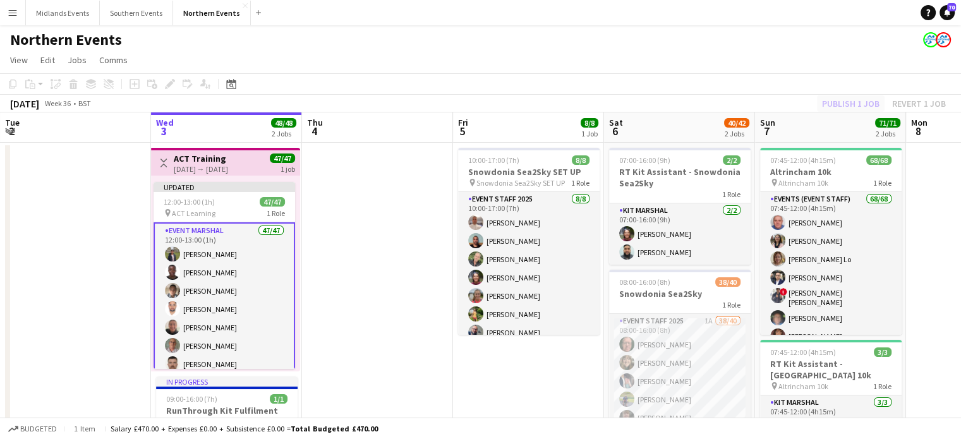
click at [844, 108] on div "Publish 1 job Revert 1 job" at bounding box center [883, 103] width 154 height 16
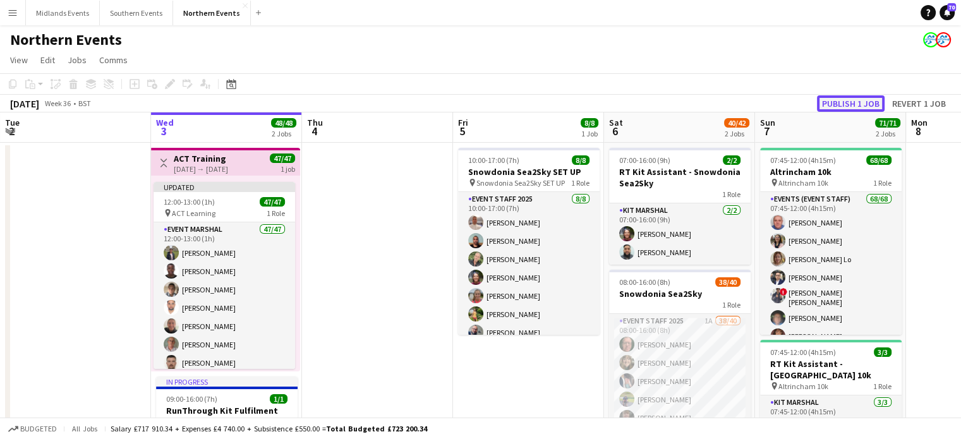
click at [844, 100] on button "Publish 1 job" at bounding box center [851, 103] width 68 height 16
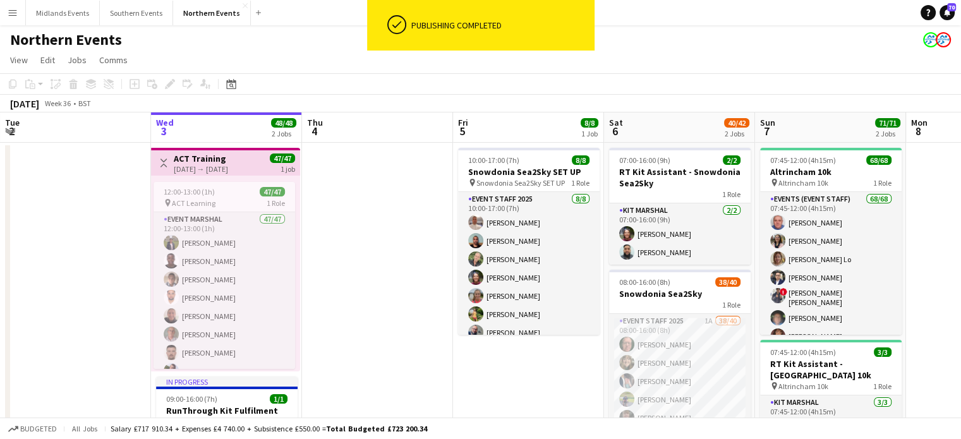
click at [10, 14] on app-icon "Menu" at bounding box center [13, 13] width 10 height 10
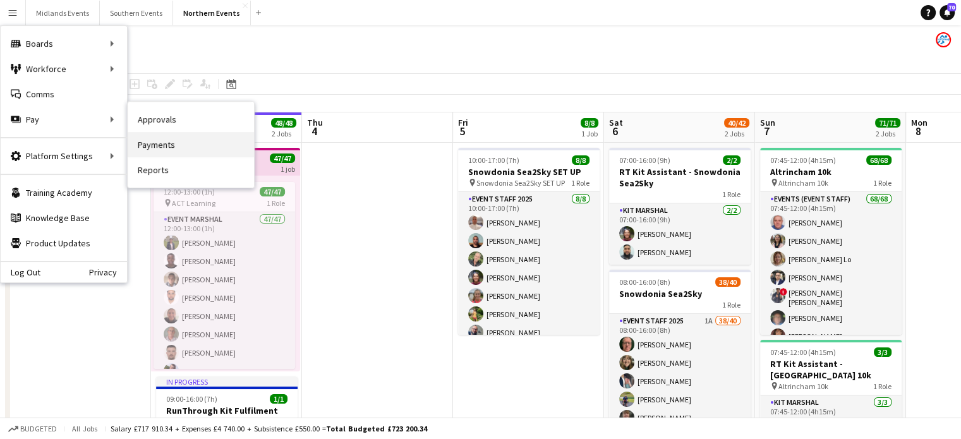
click at [148, 148] on link "Payments" at bounding box center [191, 144] width 126 height 25
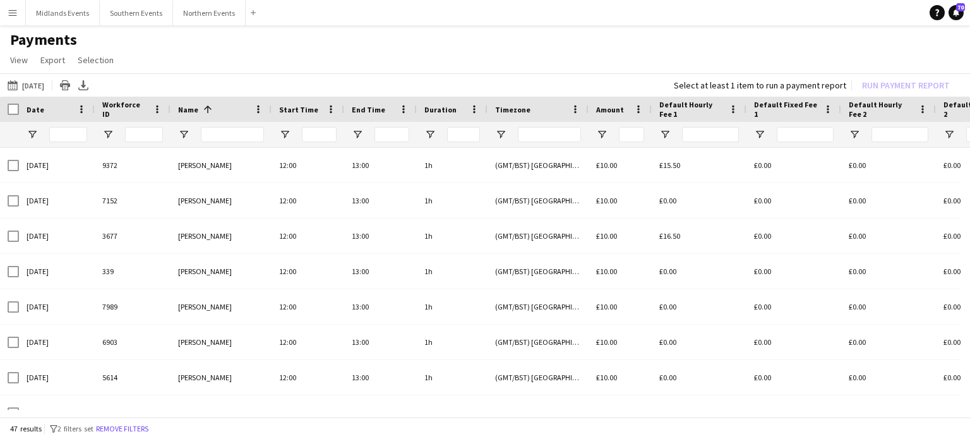
drag, startPoint x: 414, startPoint y: 419, endPoint x: 424, endPoint y: 413, distance: 12.1
click at [424, 414] on div "[DATE] [DATE] [DATE] This Week This Month [DATE] Last Week Last Month [DATE] [D…" at bounding box center [485, 246] width 970 height 346
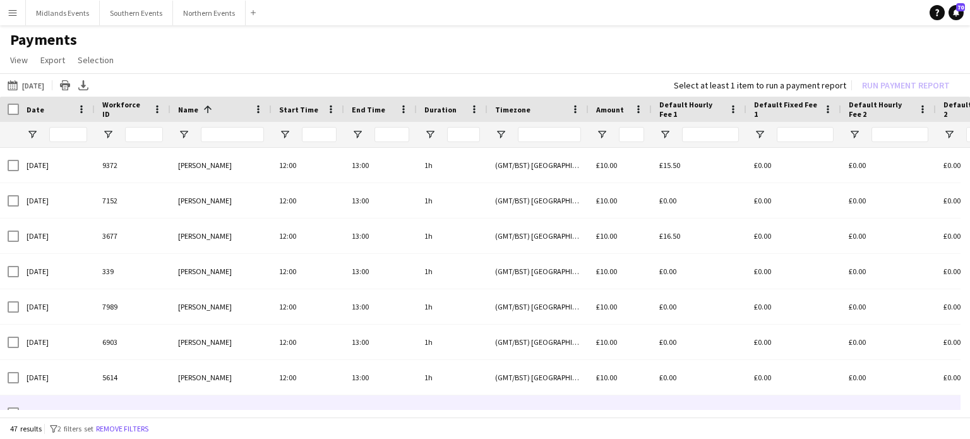
drag, startPoint x: 399, startPoint y: 407, endPoint x: 406, endPoint y: 409, distance: 7.2
click at [406, 409] on div "13:00" at bounding box center [380, 412] width 73 height 35
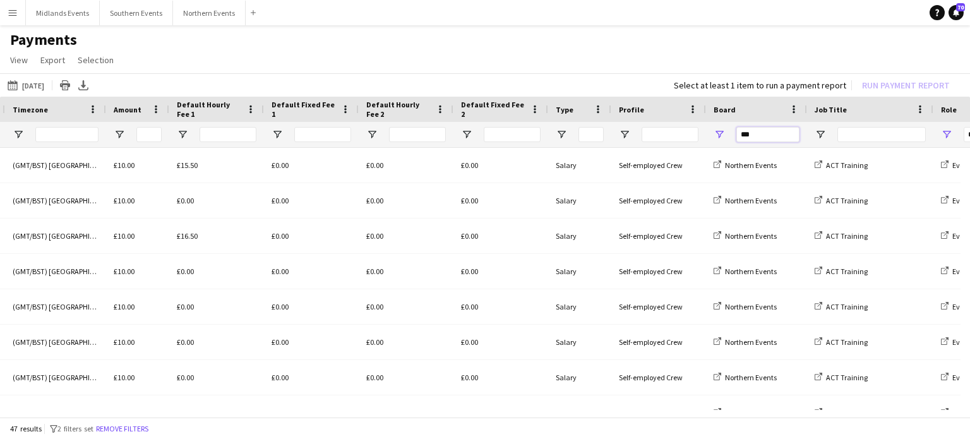
drag, startPoint x: 711, startPoint y: 122, endPoint x: 696, endPoint y: 122, distance: 15.2
click at [697, 122] on div at bounding box center [573, 134] width 2111 height 25
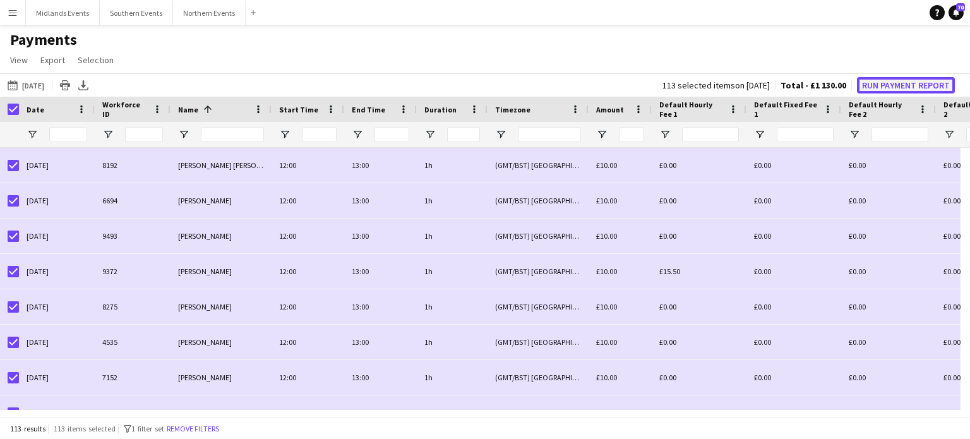
click at [875, 85] on button "Run Payment Report" at bounding box center [906, 85] width 98 height 16
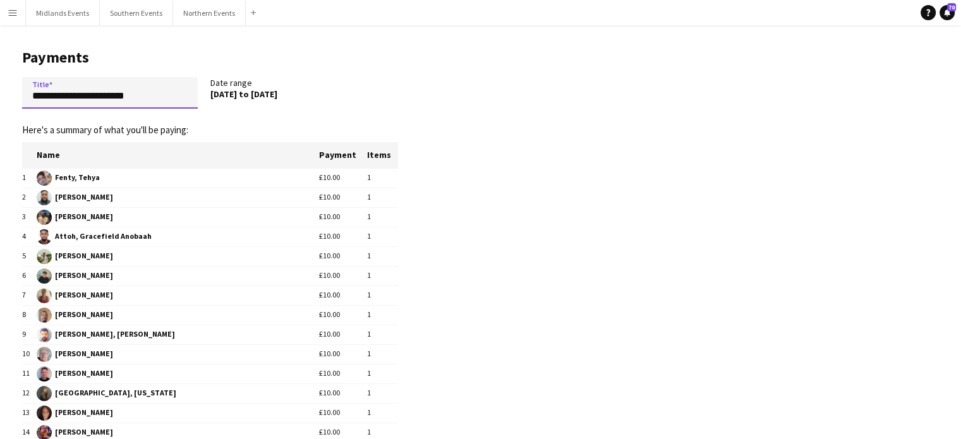
drag, startPoint x: 157, startPoint y: 100, endPoint x: 0, endPoint y: 100, distance: 157.2
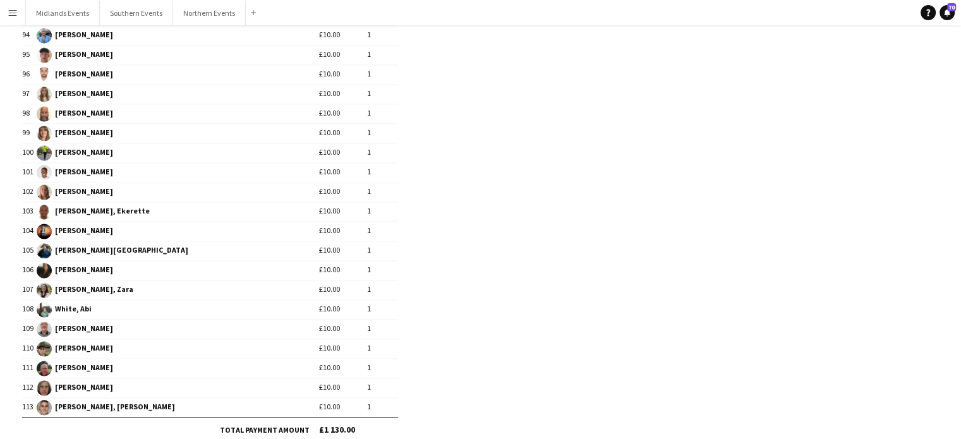
scroll to position [2021, 0]
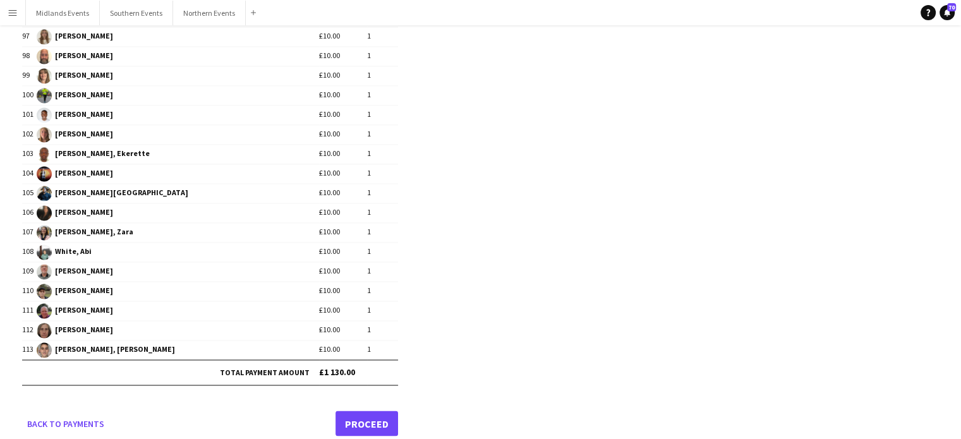
type input "**********"
click at [369, 410] on link "Proceed" at bounding box center [366, 422] width 63 height 25
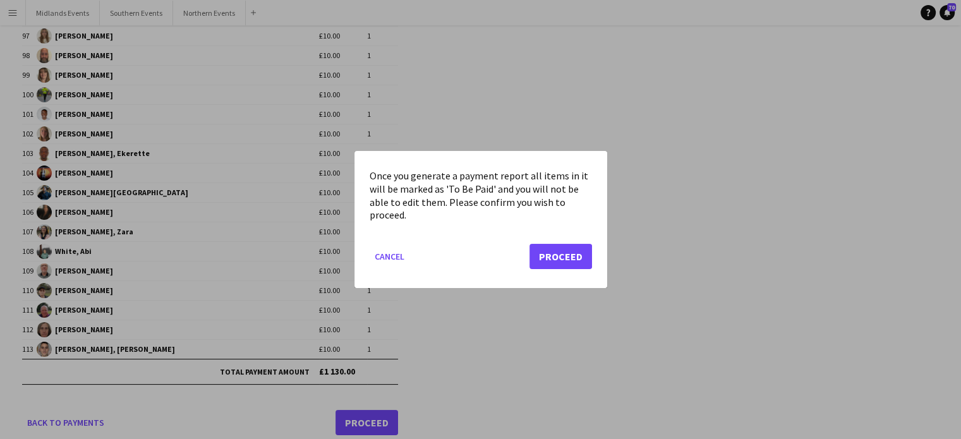
scroll to position [0, 0]
click at [549, 255] on button "Proceed" at bounding box center [560, 256] width 63 height 25
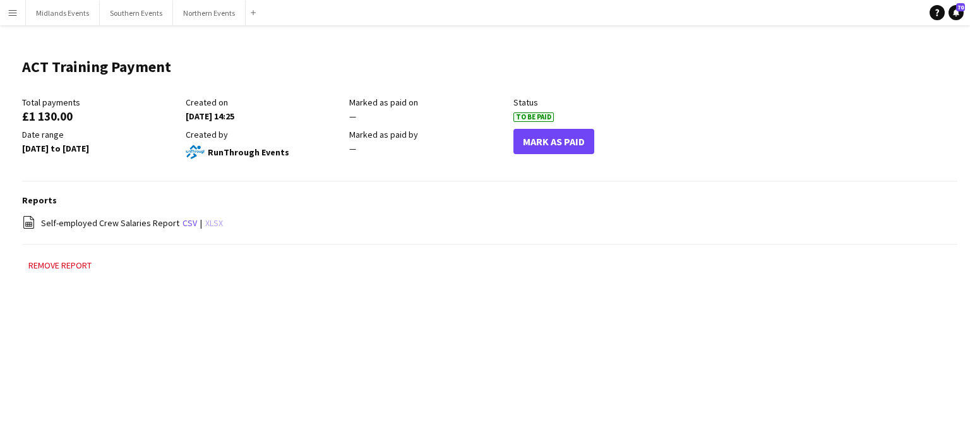
click at [209, 224] on link "xlsx" at bounding box center [214, 222] width 18 height 11
click at [563, 138] on button "Mark As Paid" at bounding box center [553, 141] width 81 height 25
